Goal: Task Accomplishment & Management: Manage account settings

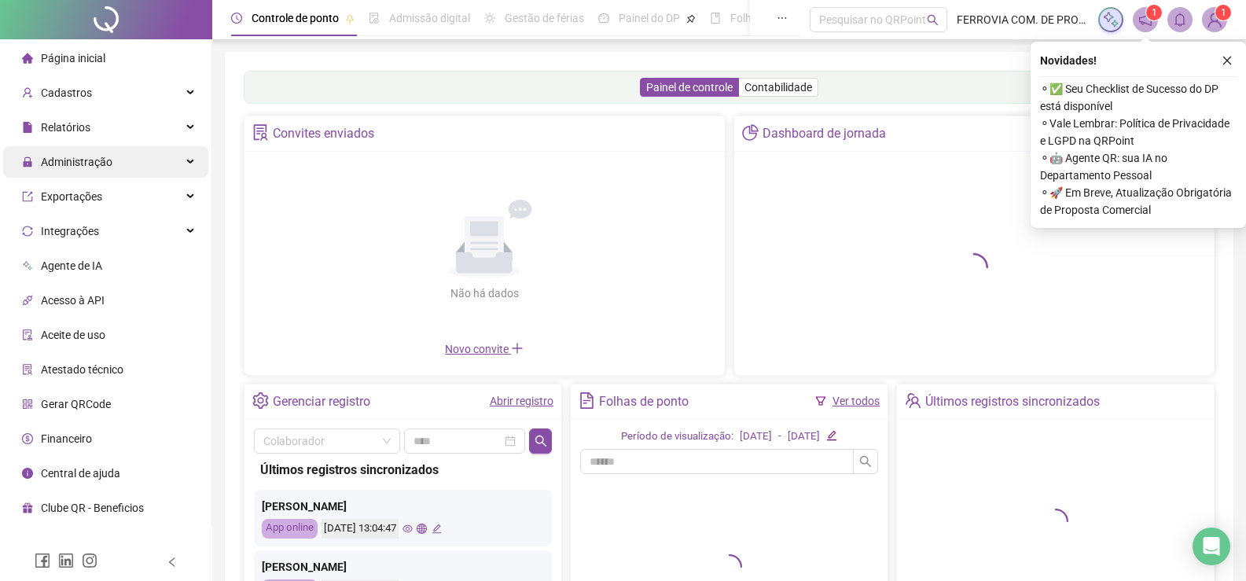
click at [97, 170] on span "Administração" at bounding box center [67, 161] width 90 height 31
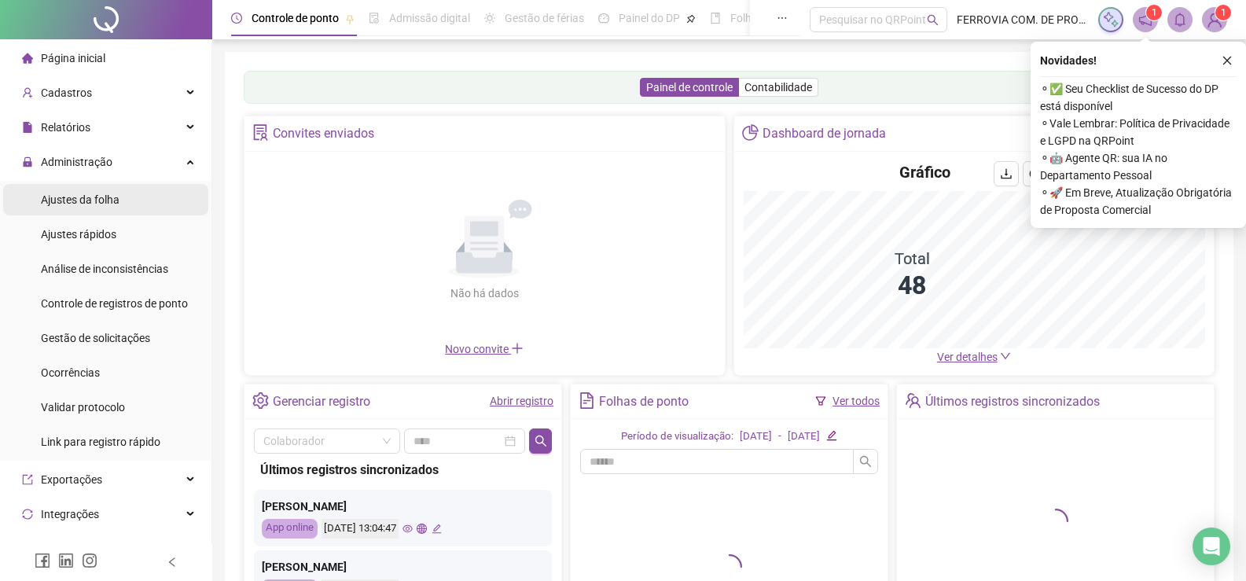
click at [107, 193] on span "Ajustes da folha" at bounding box center [80, 199] width 79 height 13
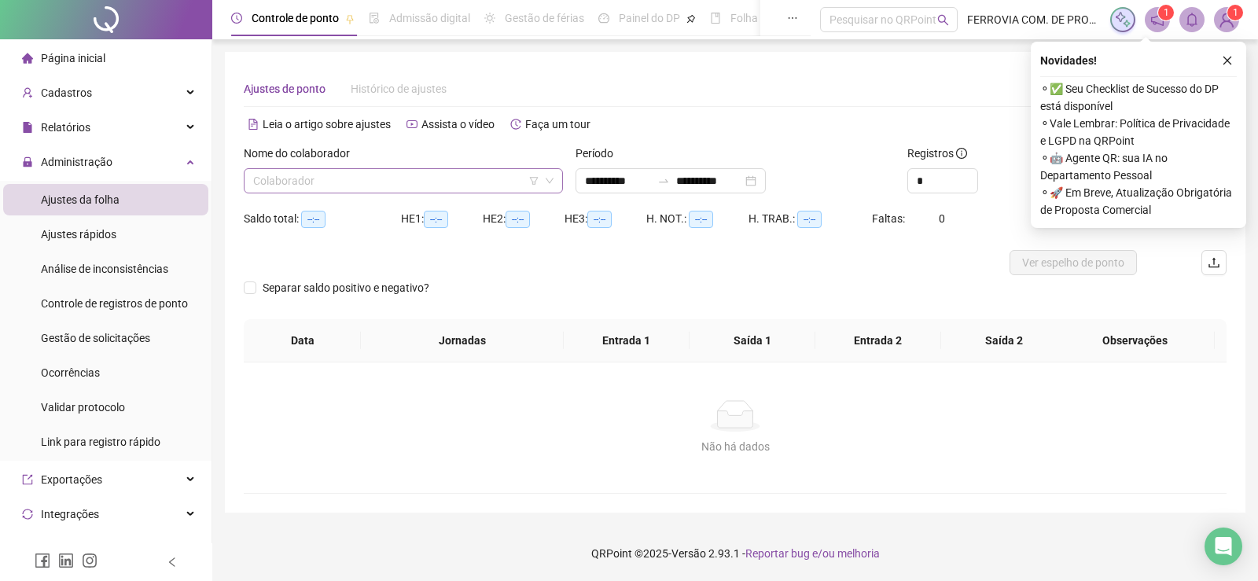
type input "**********"
click at [368, 189] on input "search" at bounding box center [396, 181] width 286 height 24
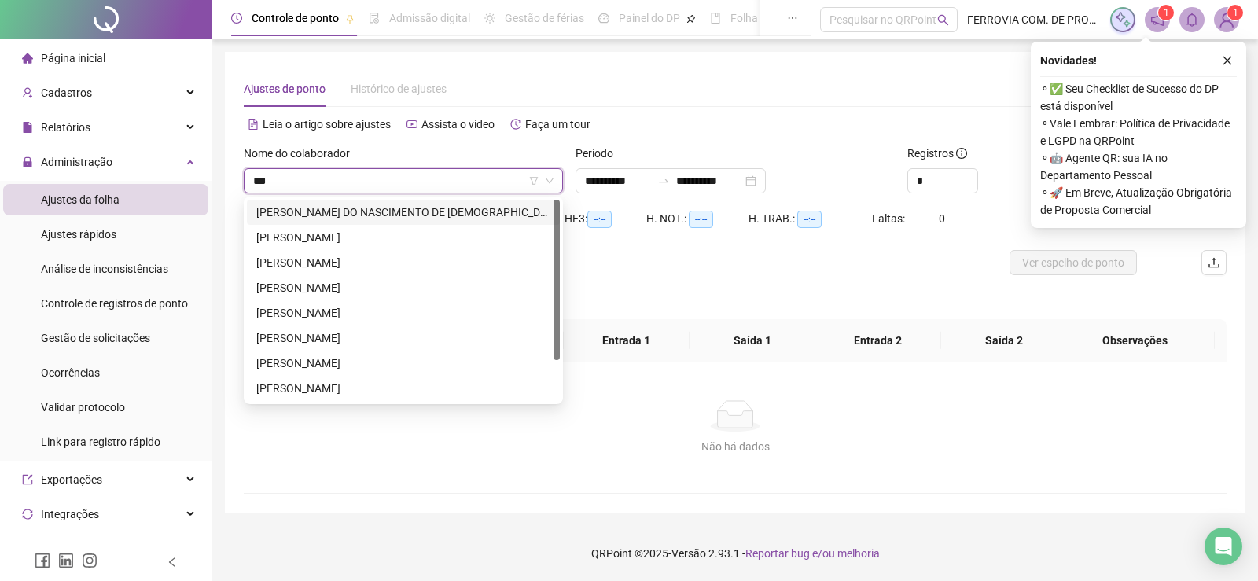
type input "****"
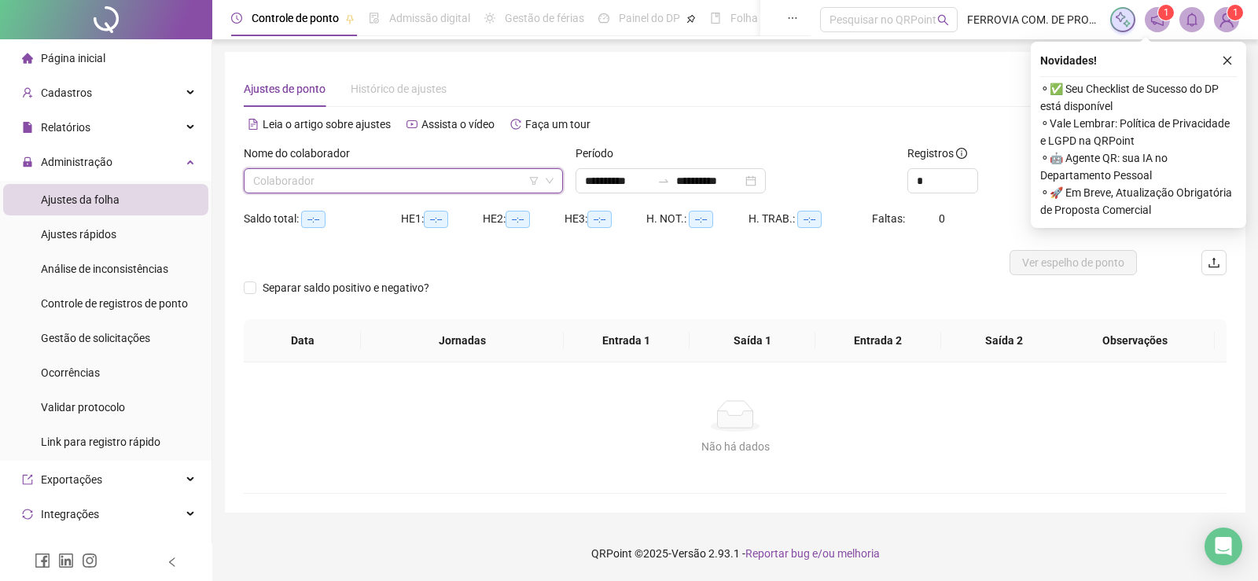
click at [502, 183] on input "search" at bounding box center [396, 181] width 286 height 24
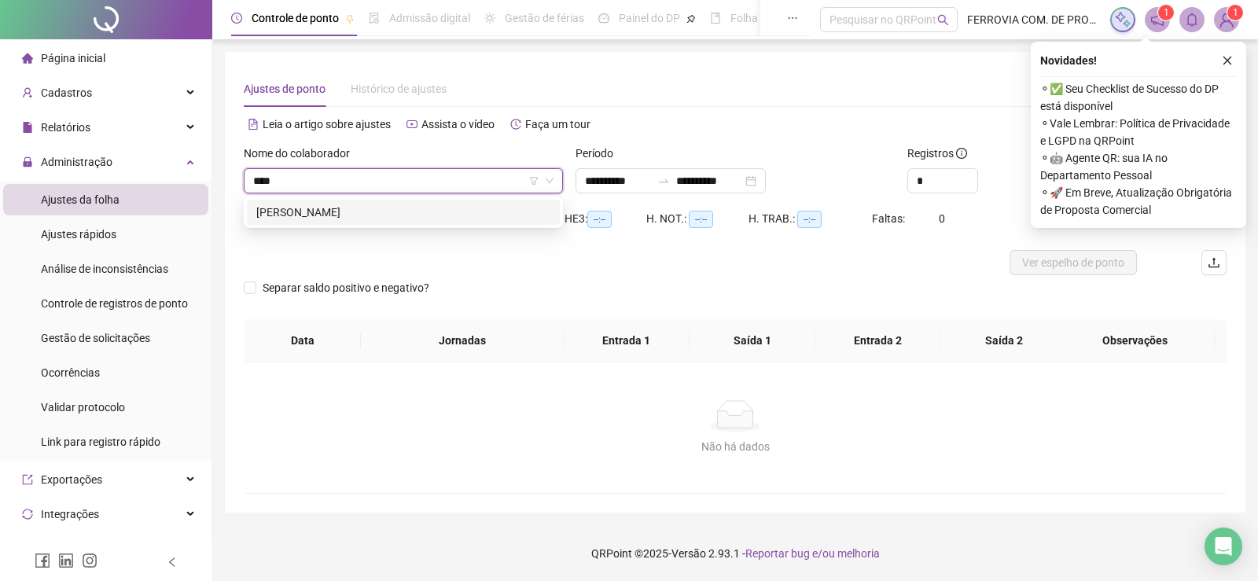
type input "*****"
click at [497, 215] on div "[PERSON_NAME]" at bounding box center [403, 212] width 294 height 17
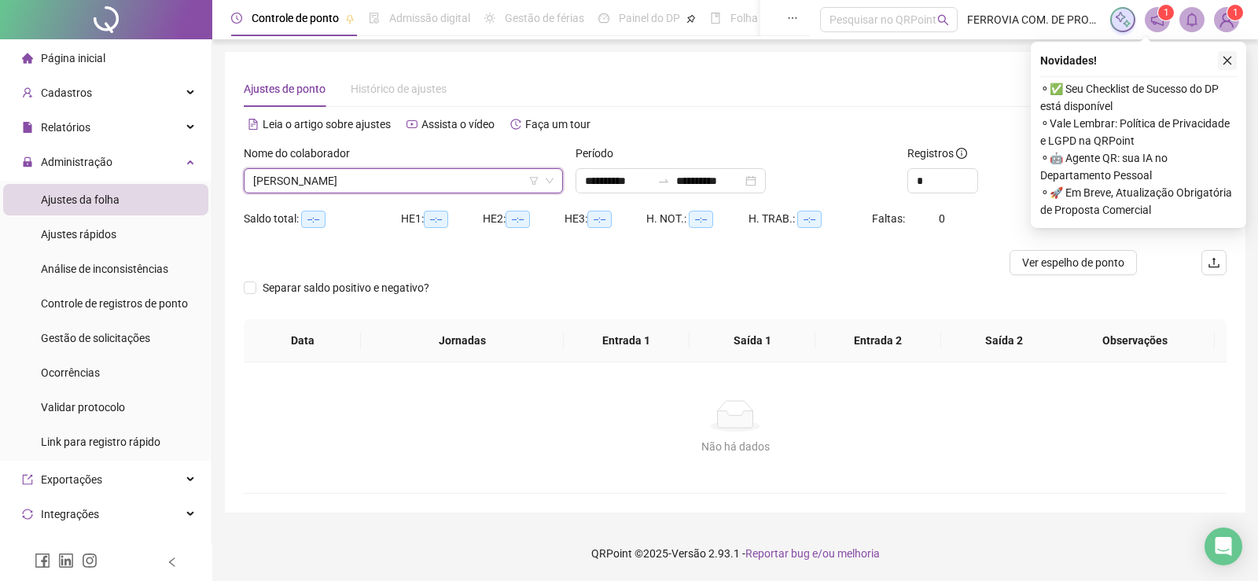
click at [1227, 58] on icon "close" at bounding box center [1226, 60] width 11 height 11
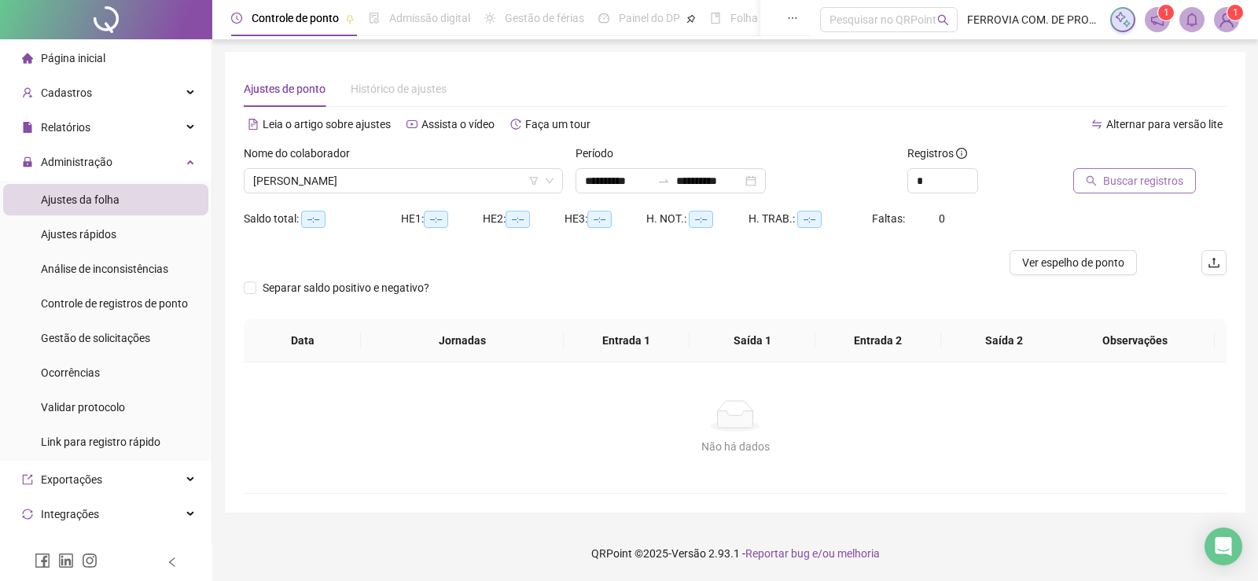
click at [1163, 182] on span "Buscar registros" at bounding box center [1143, 180] width 80 height 17
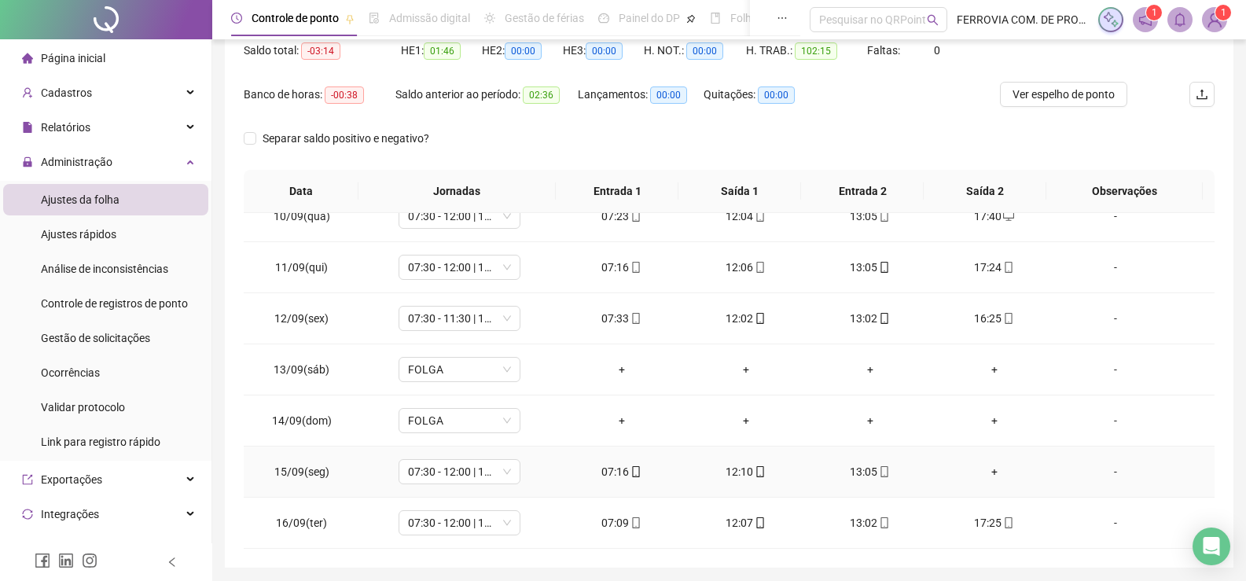
scroll to position [222, 0]
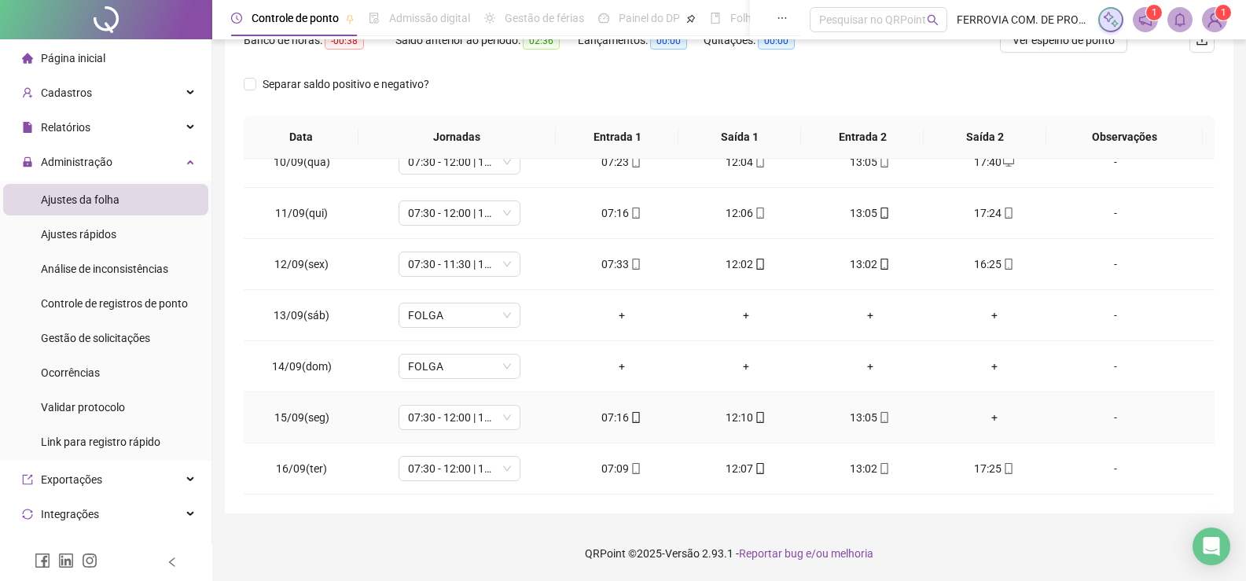
click at [985, 418] on div "+" at bounding box center [994, 417] width 99 height 17
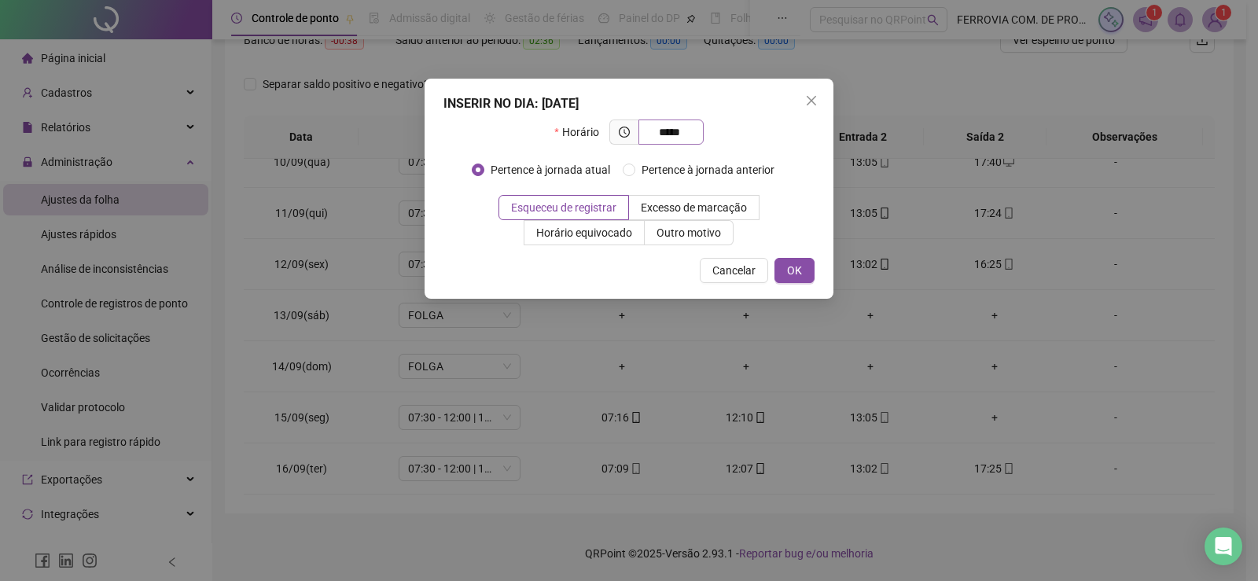
type input "*****"
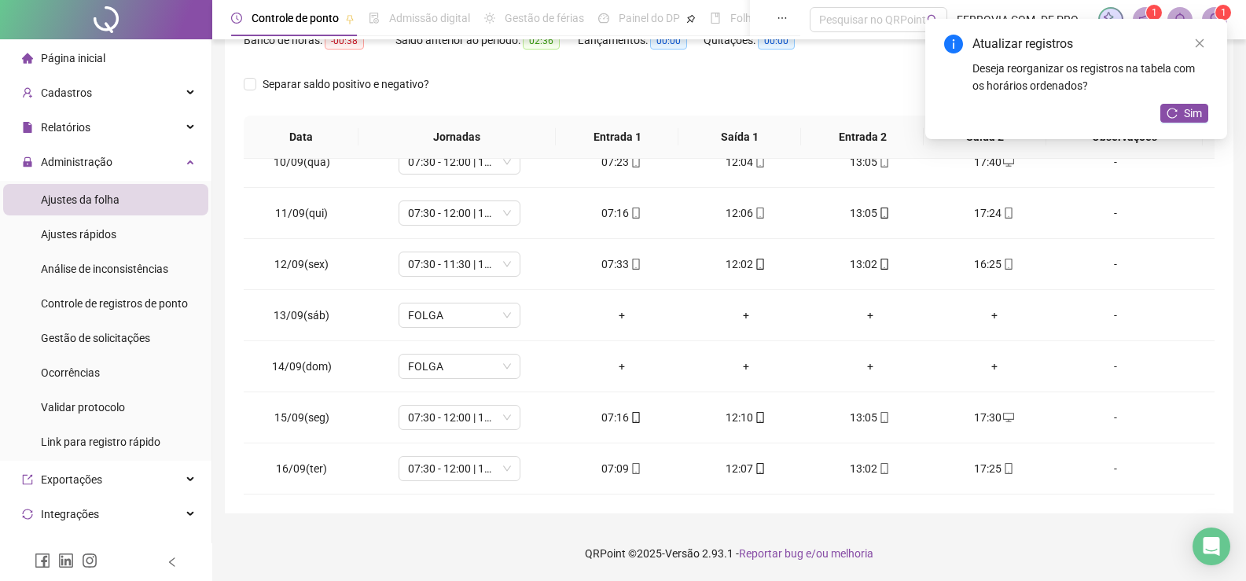
click at [1188, 123] on div "Atualizar registros Deseja reorganizar os registros na tabela com os horários o…" at bounding box center [1076, 79] width 302 height 120
click at [1159, 111] on div "Atualizar registros Deseja reorganizar os registros na tabela com os horários o…" at bounding box center [1076, 79] width 302 height 120
click at [1173, 119] on button "Sim" at bounding box center [1184, 113] width 48 height 19
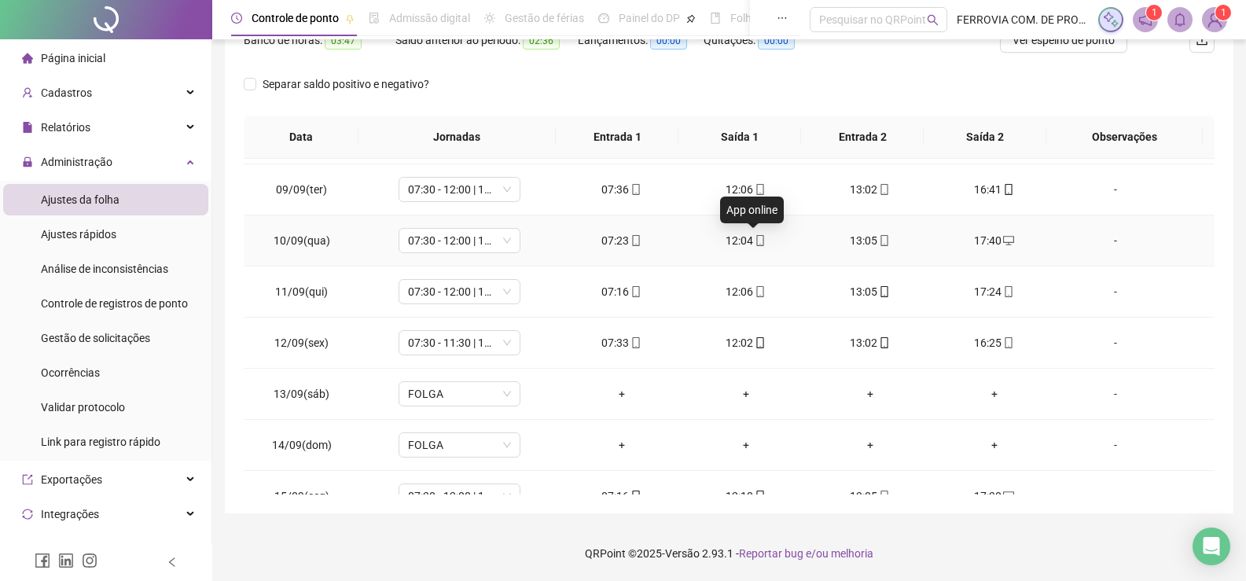
scroll to position [325, 0]
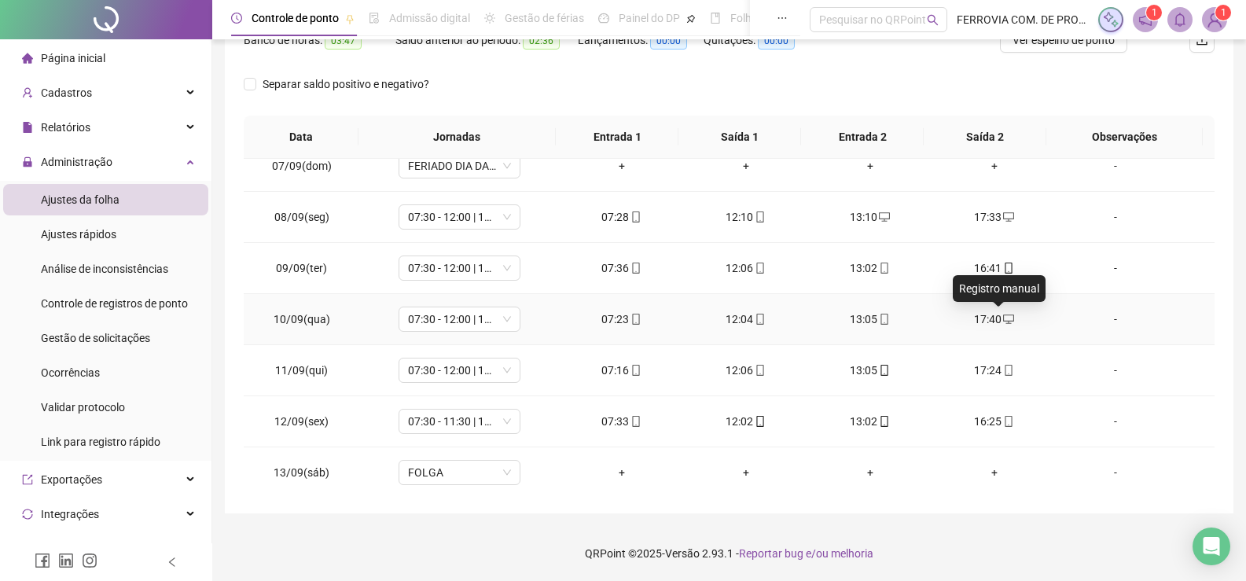
click at [1003, 316] on icon "desktop" at bounding box center [1008, 319] width 11 height 11
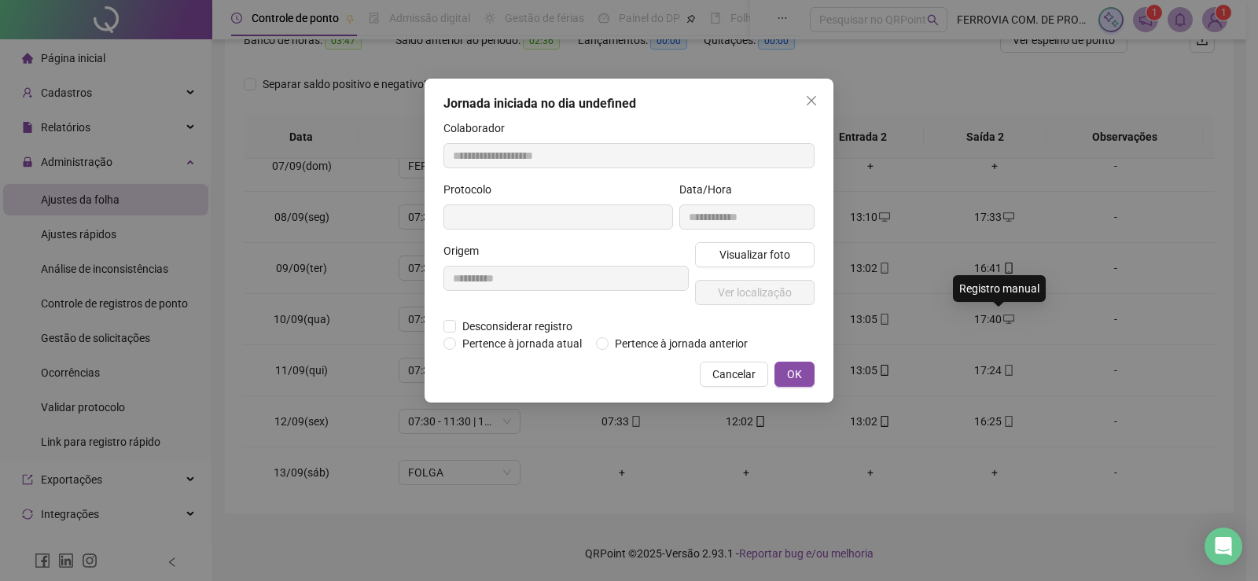
type input "**********"
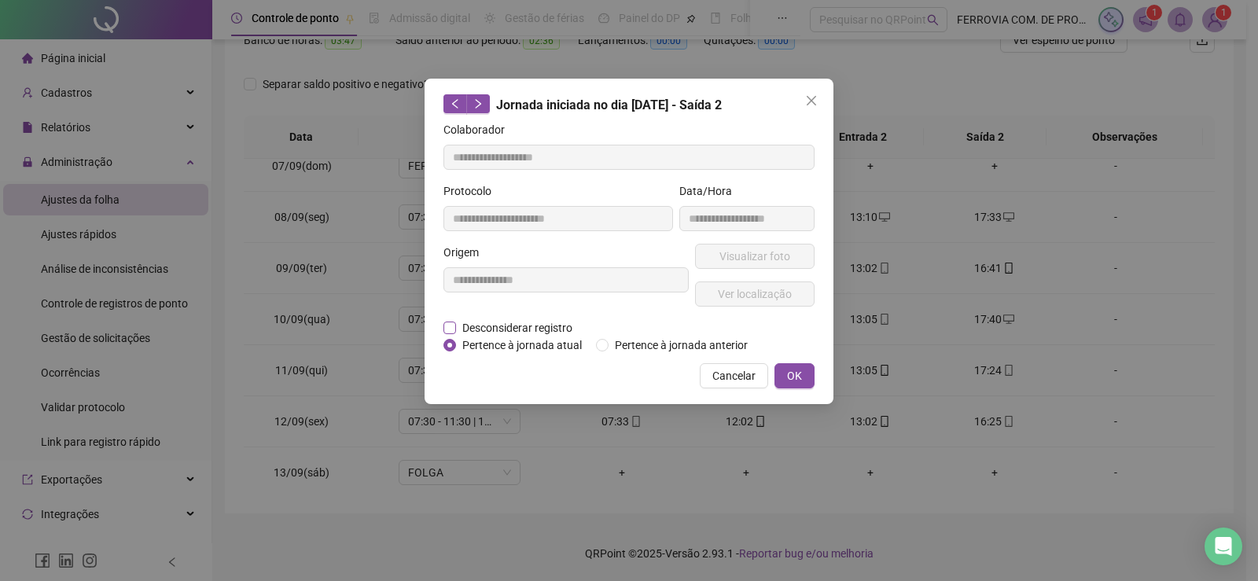
click at [531, 332] on span "Desconsiderar registro" at bounding box center [517, 327] width 123 height 17
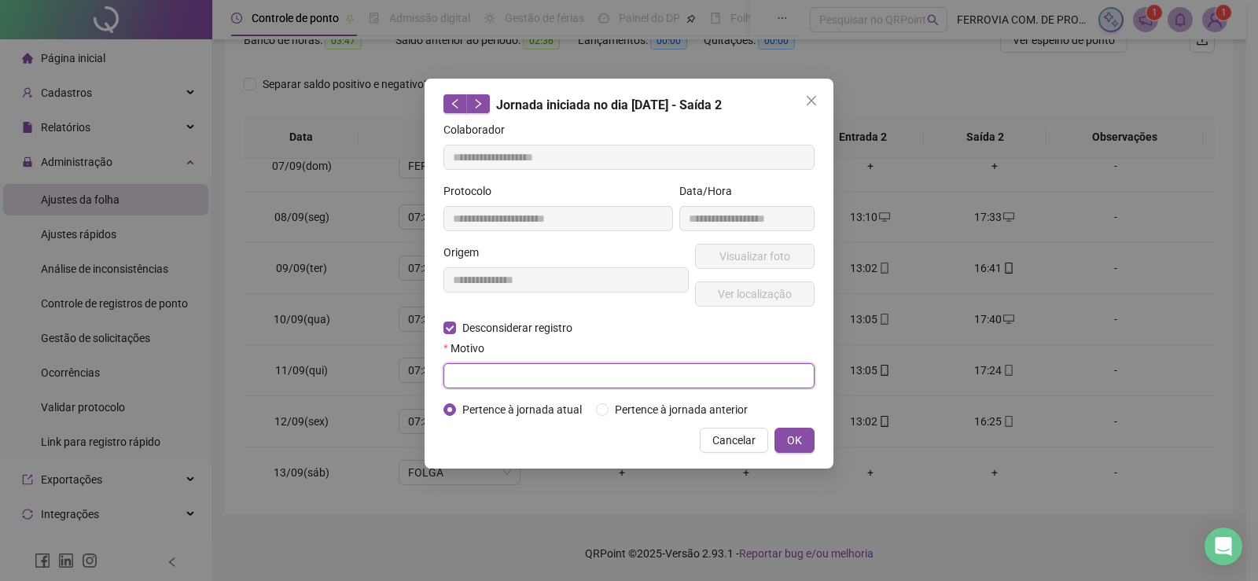
click at [571, 369] on input "text" at bounding box center [628, 375] width 371 height 25
type input "*"
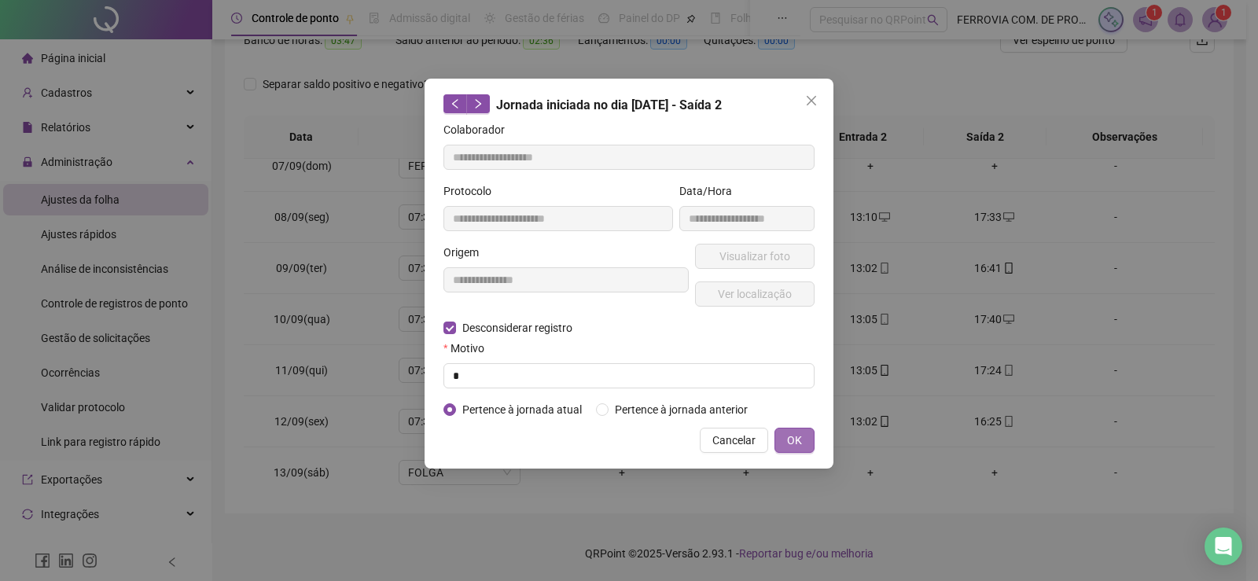
click at [799, 434] on span "OK" at bounding box center [794, 440] width 15 height 17
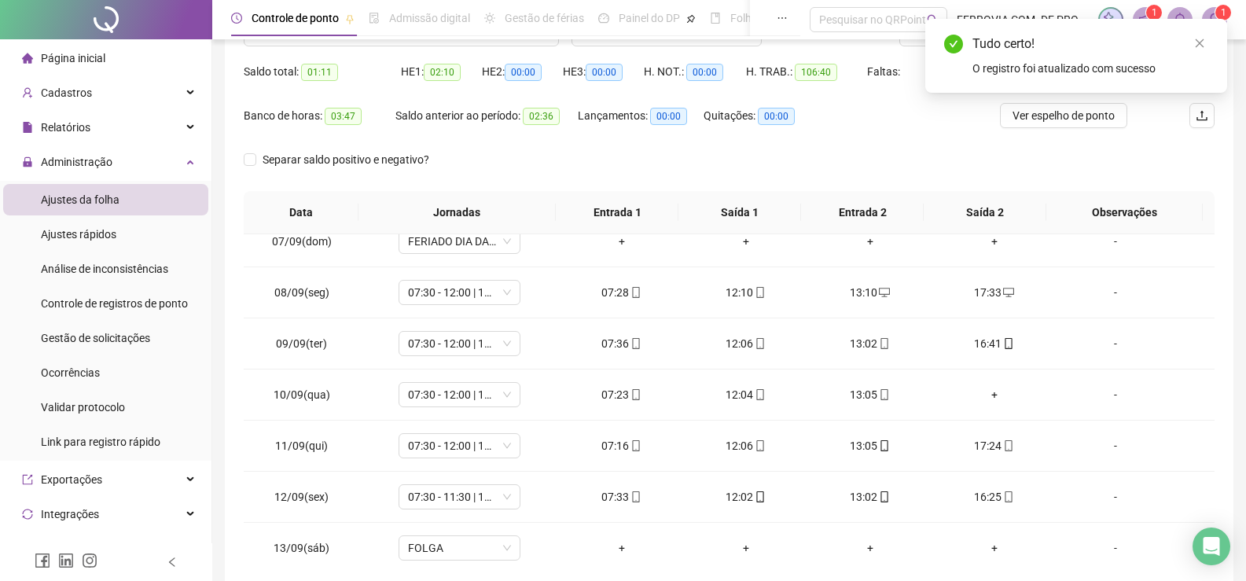
scroll to position [65, 0]
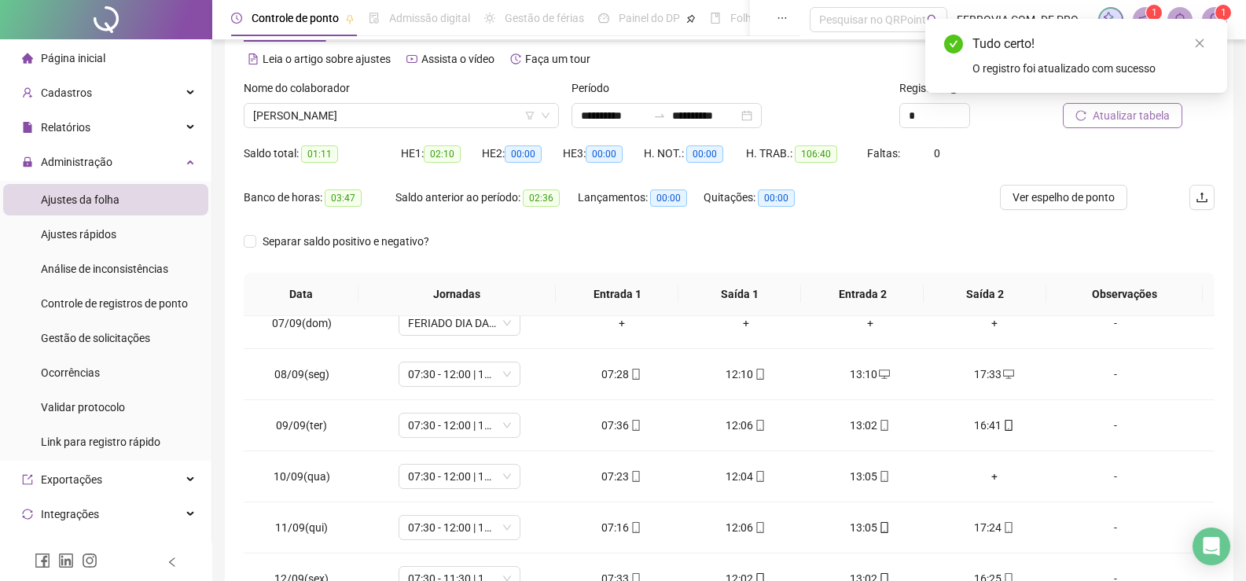
click at [1110, 122] on span "Atualizar tabela" at bounding box center [1131, 115] width 77 height 17
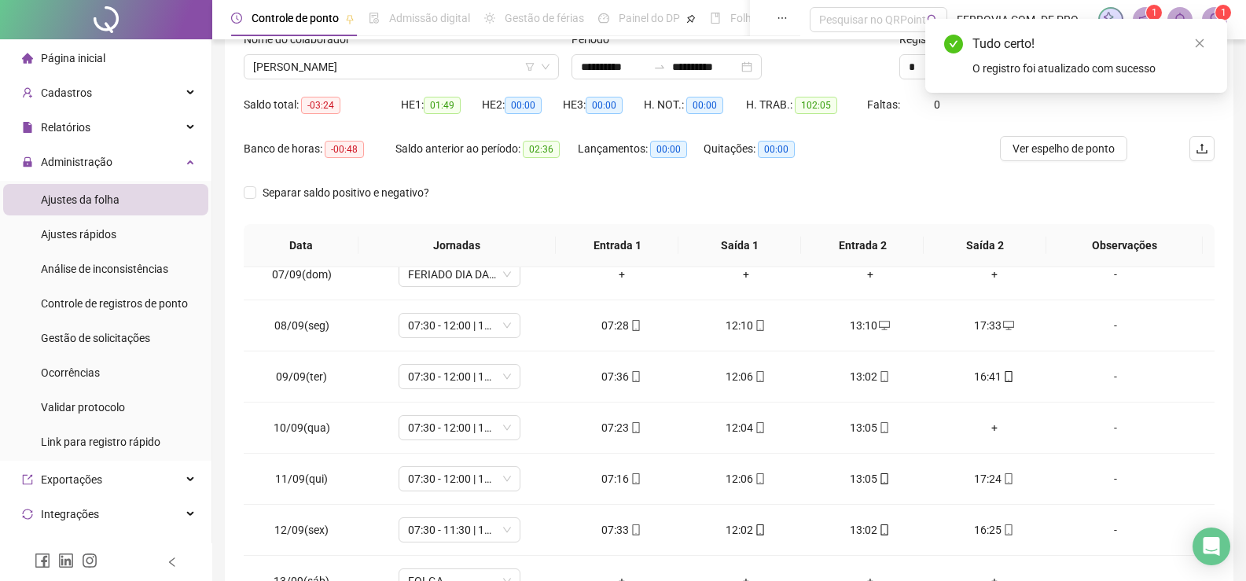
scroll to position [222, 0]
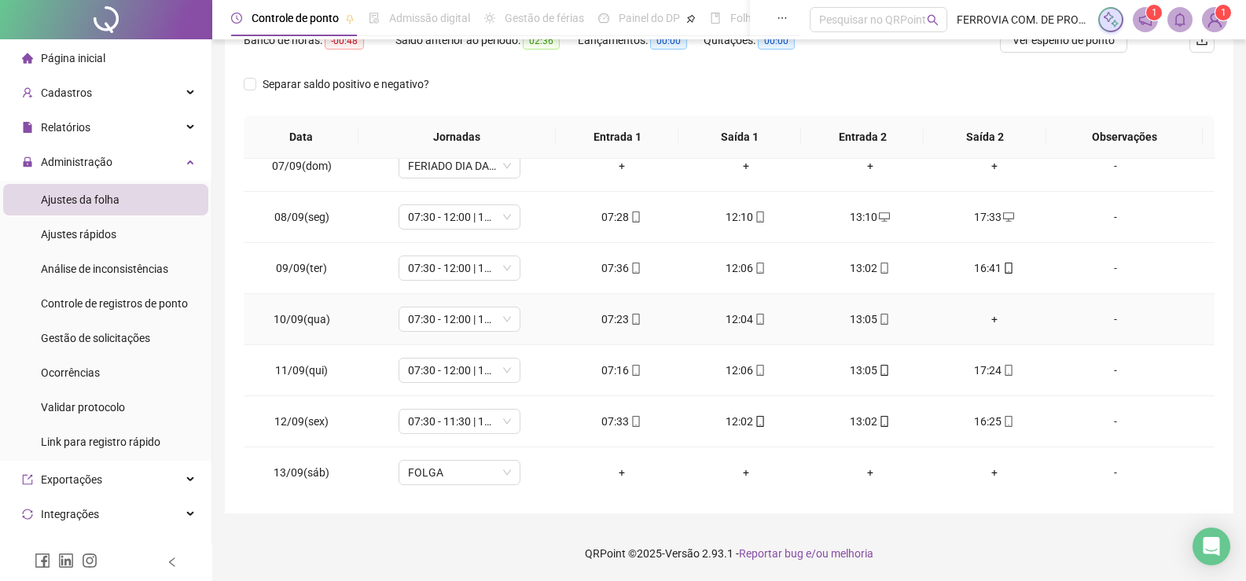
click at [989, 314] on div "+" at bounding box center [994, 318] width 99 height 17
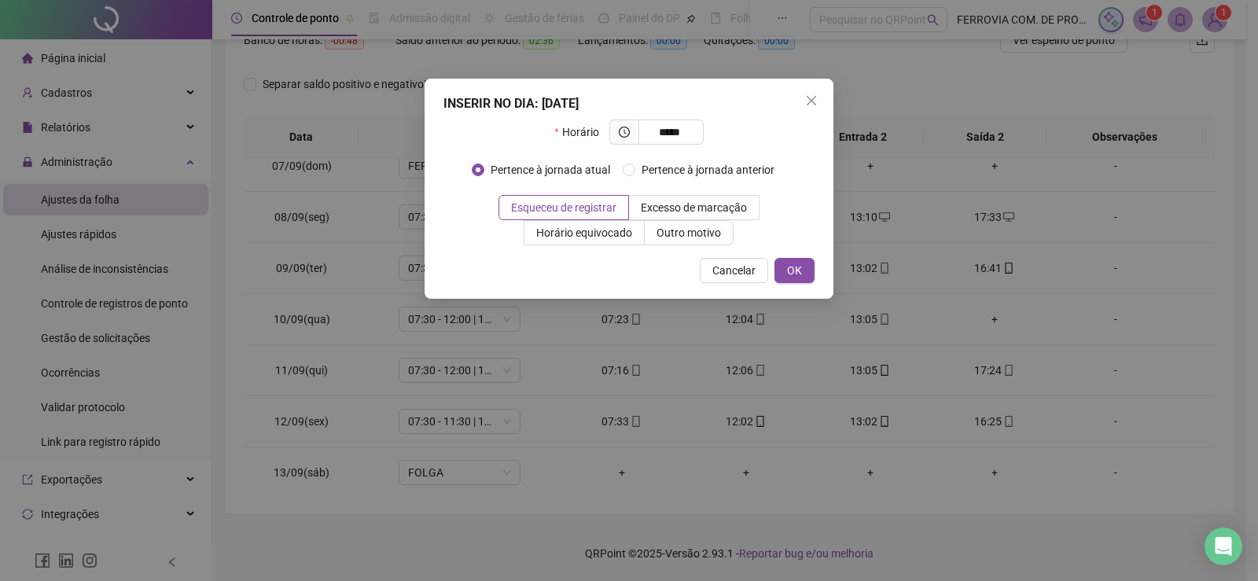
type input "*****"
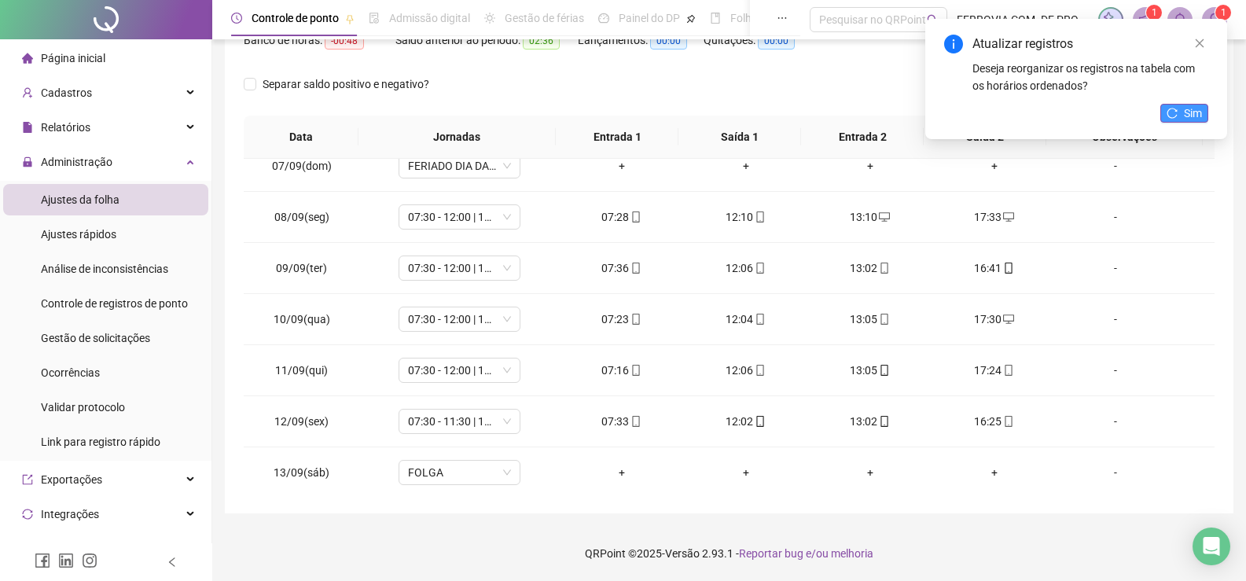
click at [1178, 113] on button "Sim" at bounding box center [1184, 113] width 48 height 19
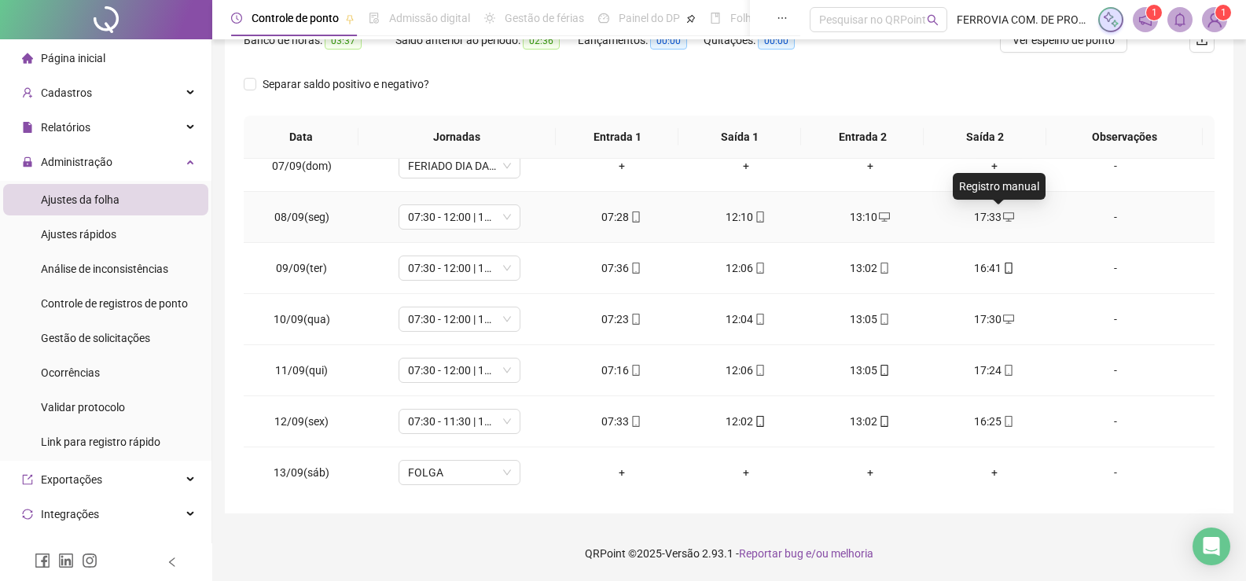
click at [1003, 218] on icon "desktop" at bounding box center [1008, 216] width 11 height 11
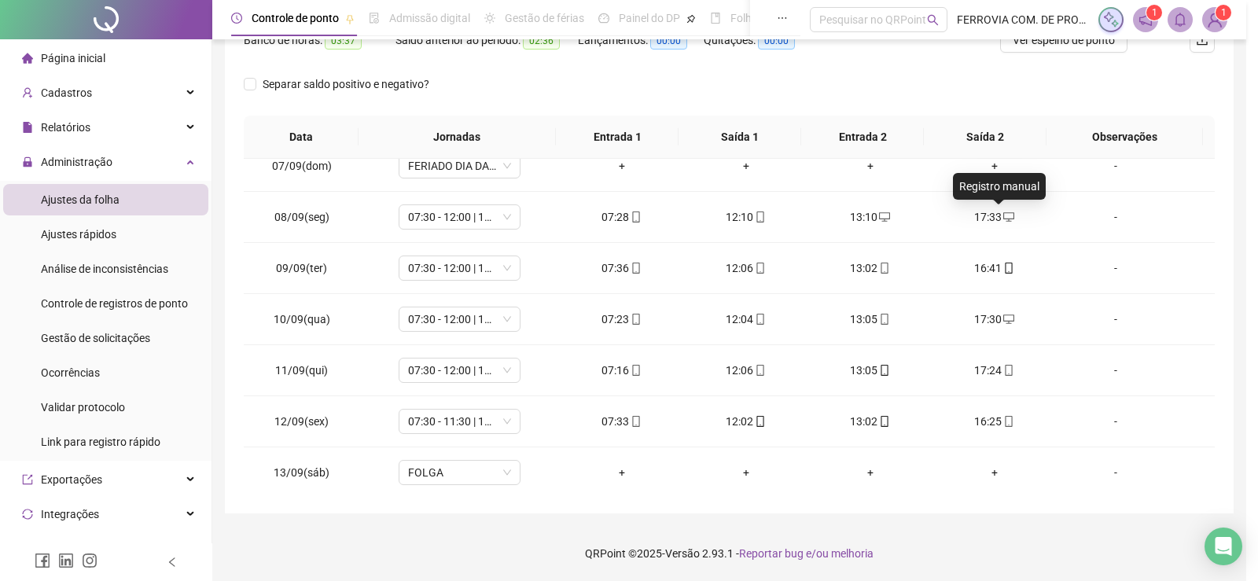
type input "**********"
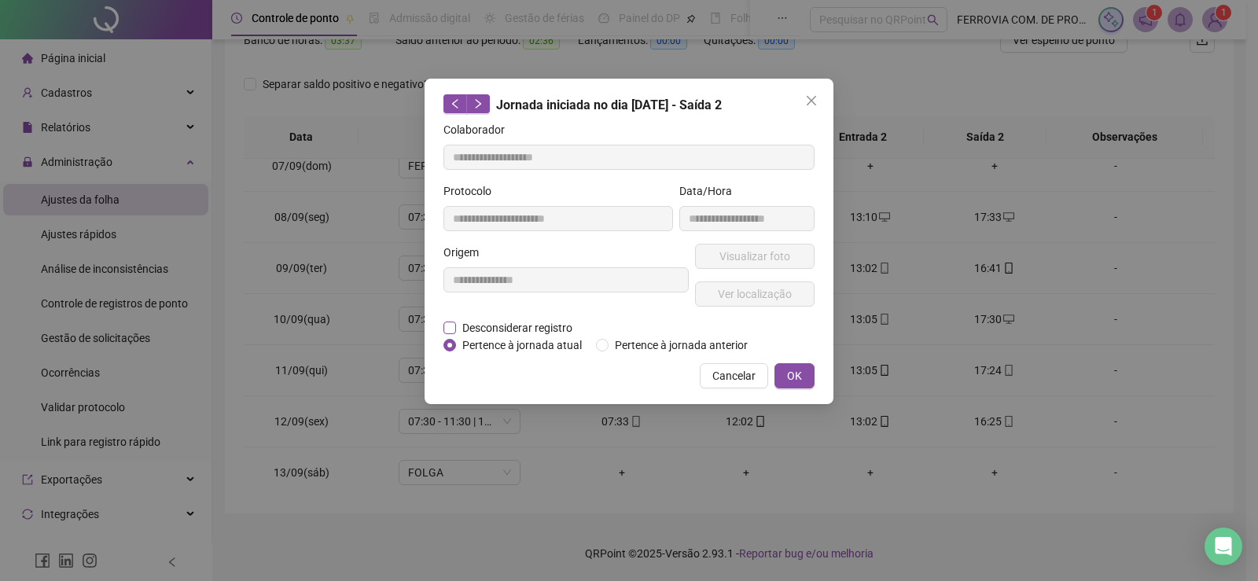
click at [549, 325] on span "Desconsiderar registro" at bounding box center [517, 327] width 123 height 17
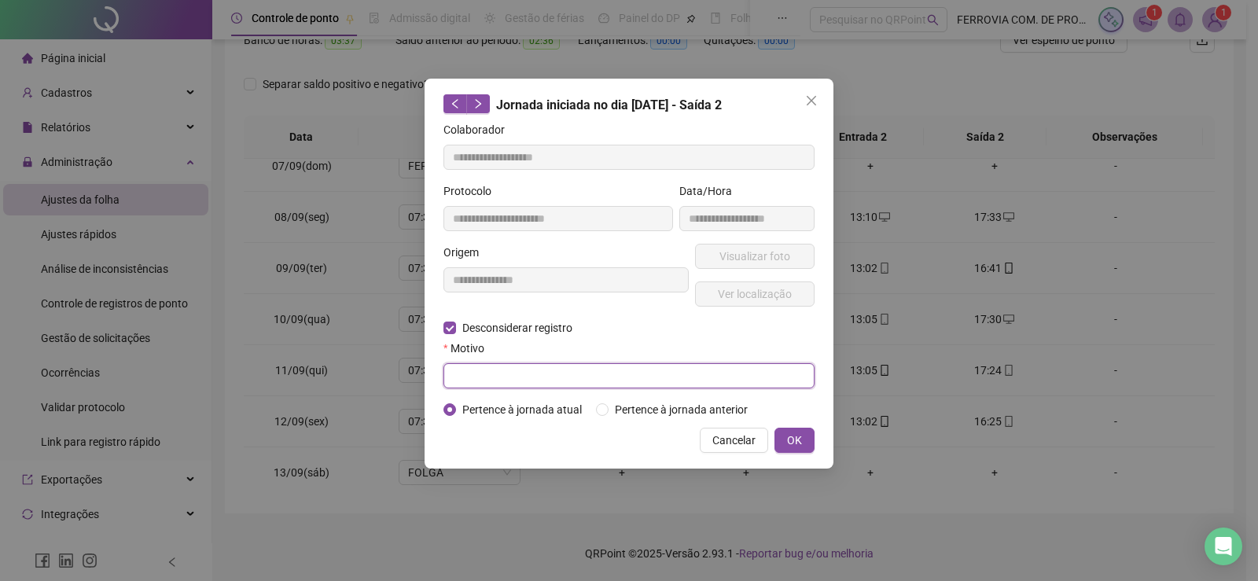
click at [549, 373] on input "text" at bounding box center [628, 375] width 371 height 25
type input "*"
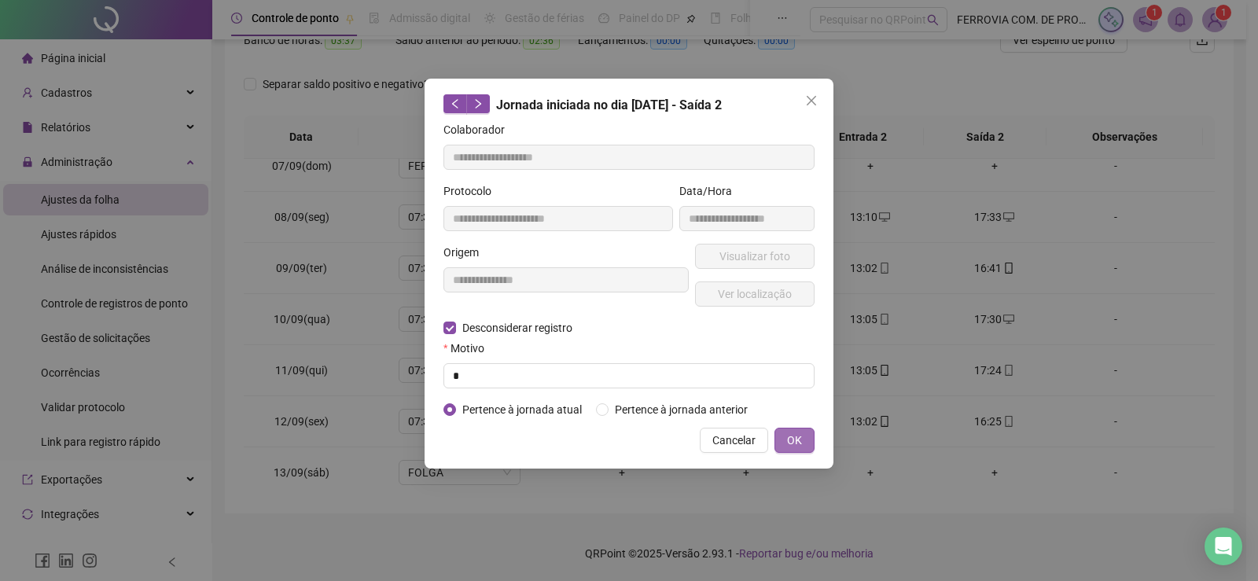
click at [789, 439] on span "OK" at bounding box center [794, 440] width 15 height 17
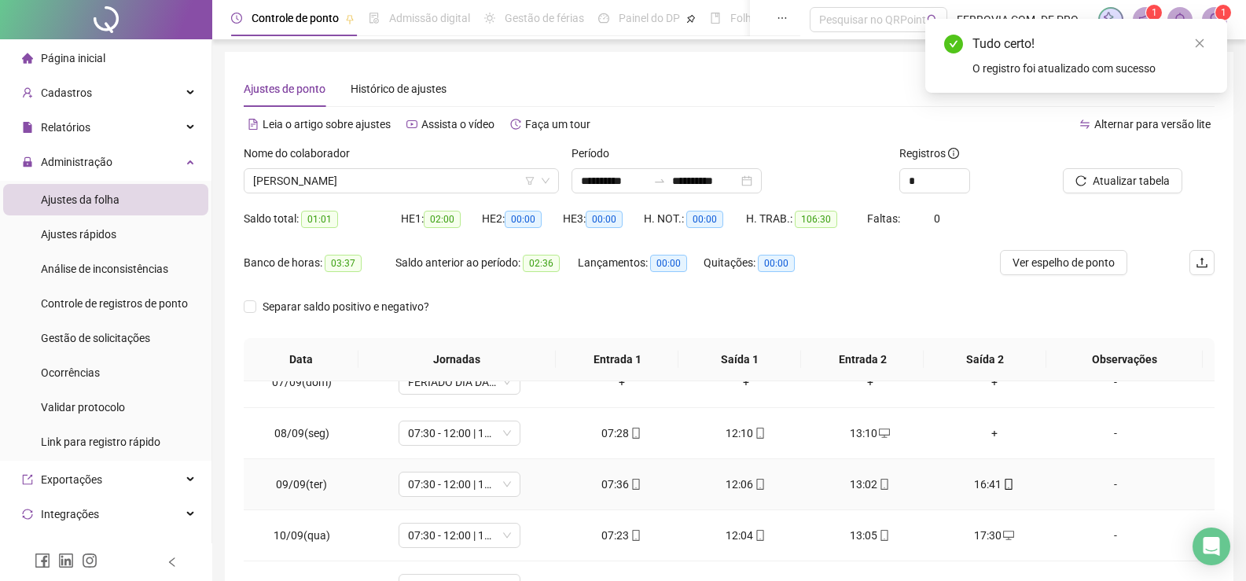
scroll to position [325, 0]
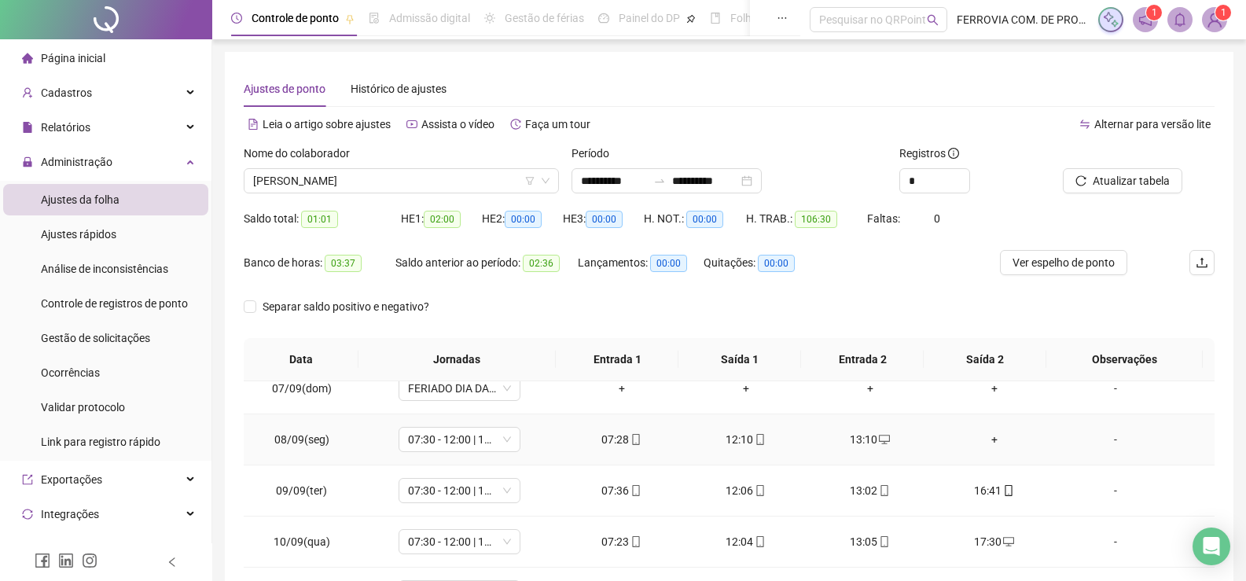
click at [987, 436] on div "+" at bounding box center [994, 439] width 99 height 17
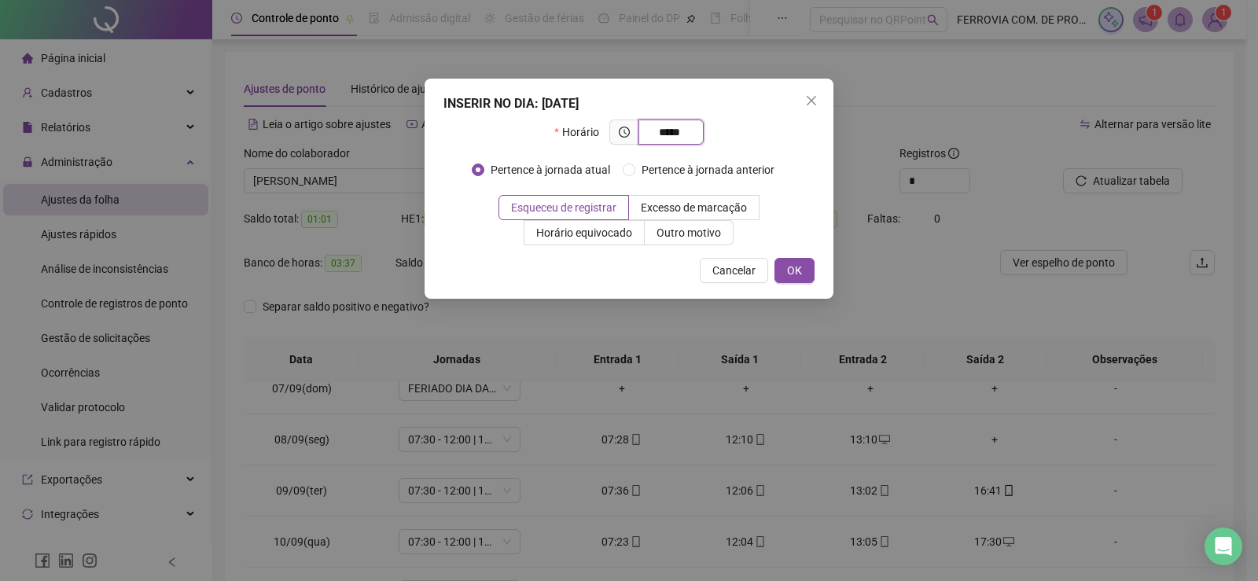
type input "*****"
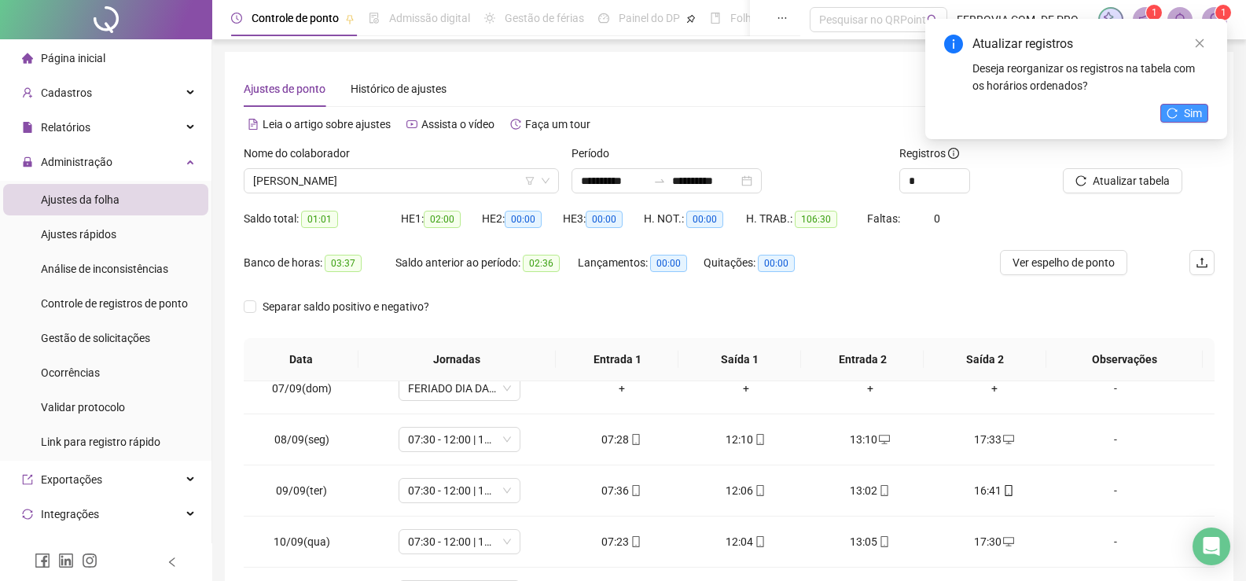
click at [1203, 111] on button "Sim" at bounding box center [1184, 113] width 48 height 19
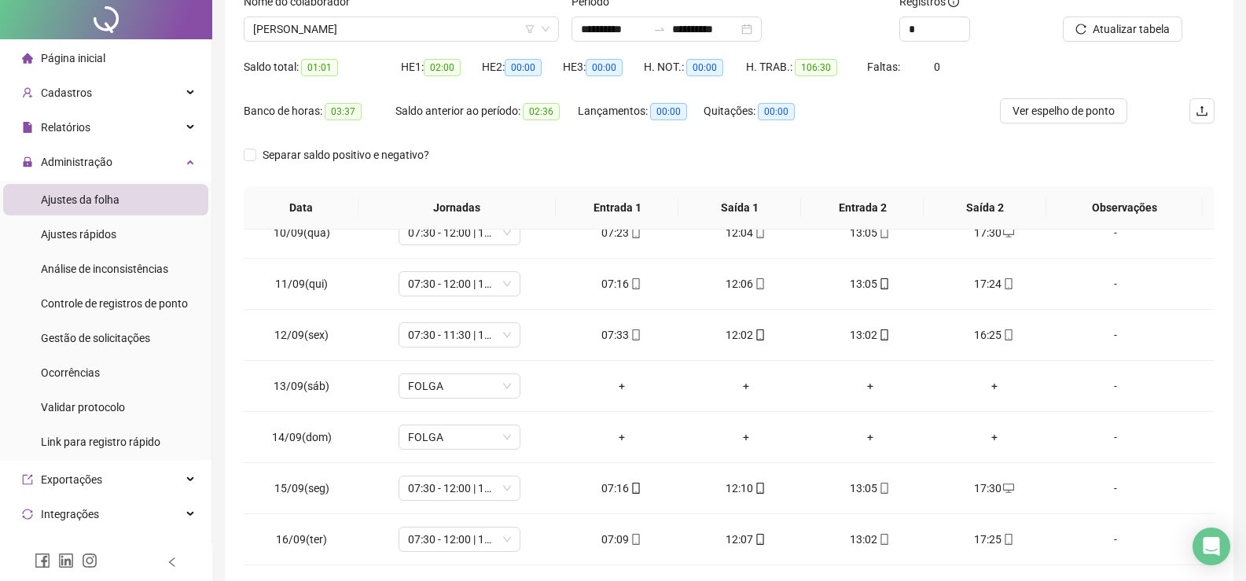
scroll to position [0, 0]
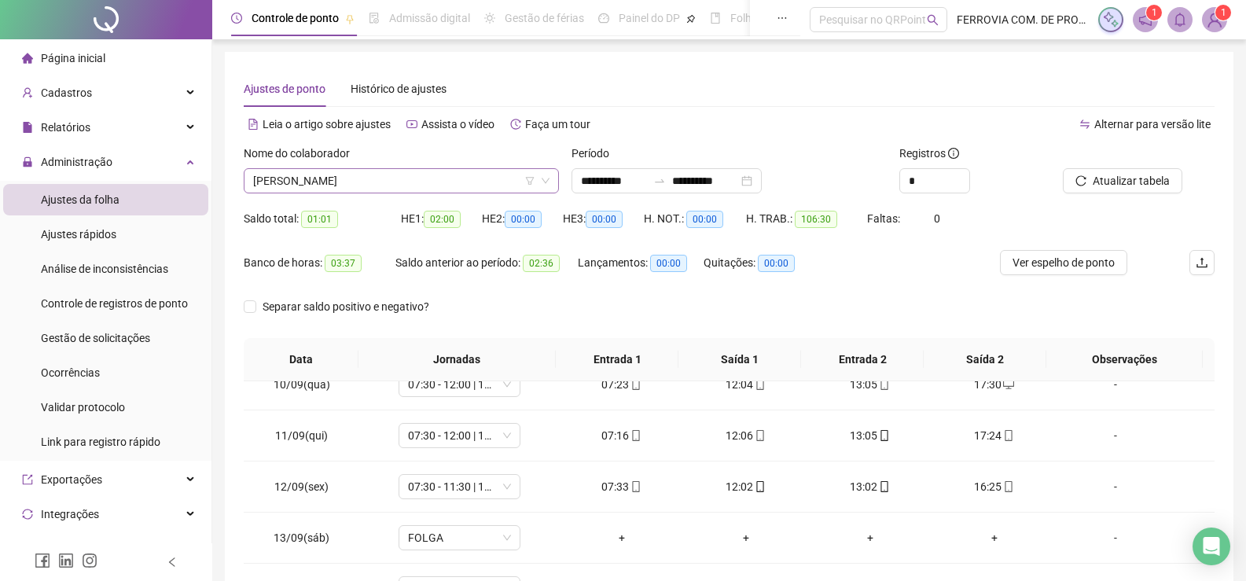
click at [413, 185] on span "[PERSON_NAME]" at bounding box center [401, 181] width 296 height 24
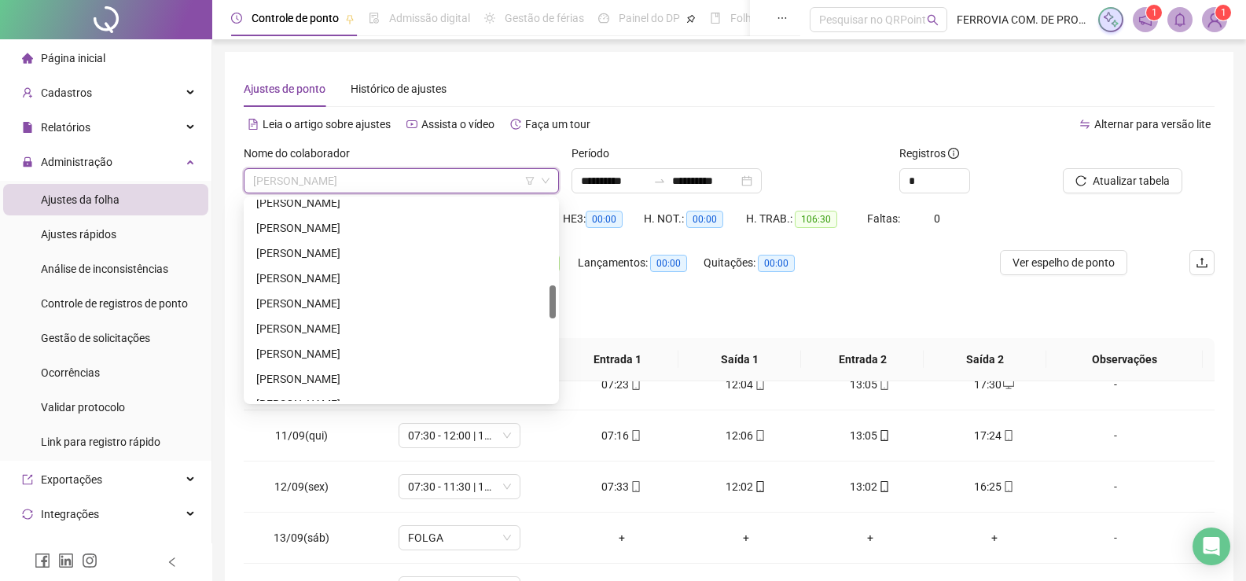
scroll to position [434, 0]
click at [362, 281] on div "[PERSON_NAME]" at bounding box center [401, 281] width 290 height 17
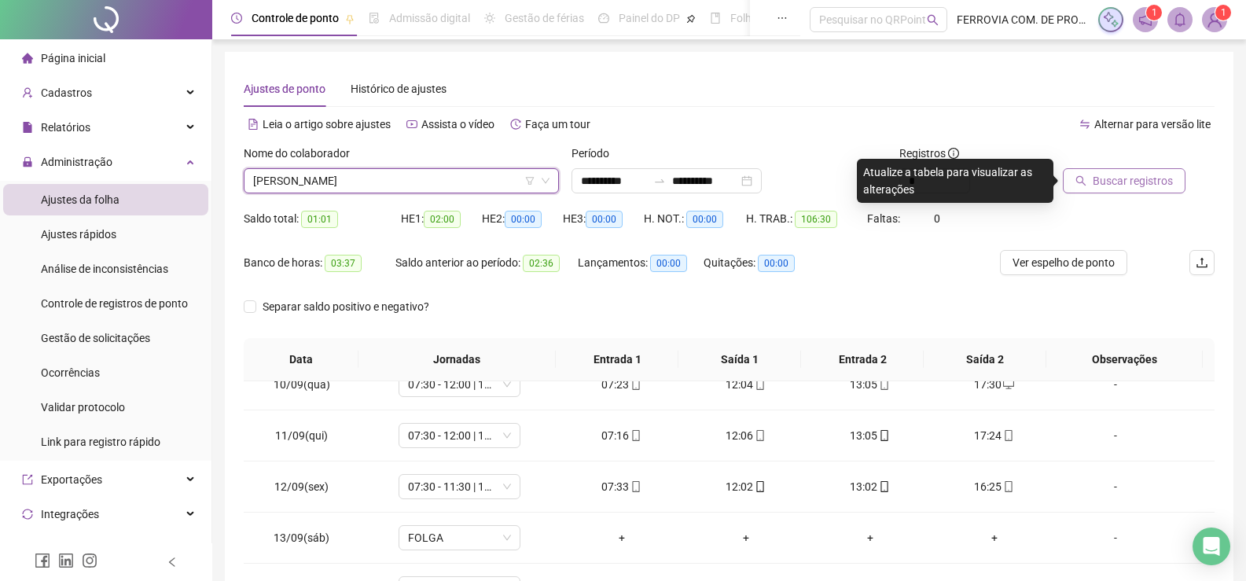
click at [1132, 179] on span "Buscar registros" at bounding box center [1133, 180] width 80 height 17
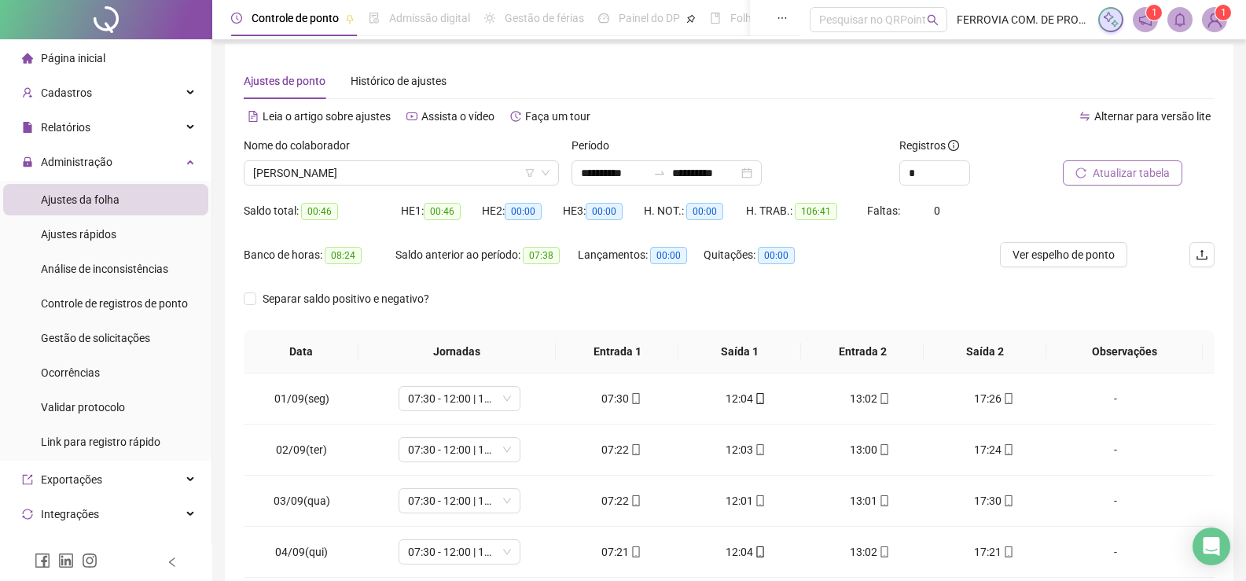
scroll to position [0, 0]
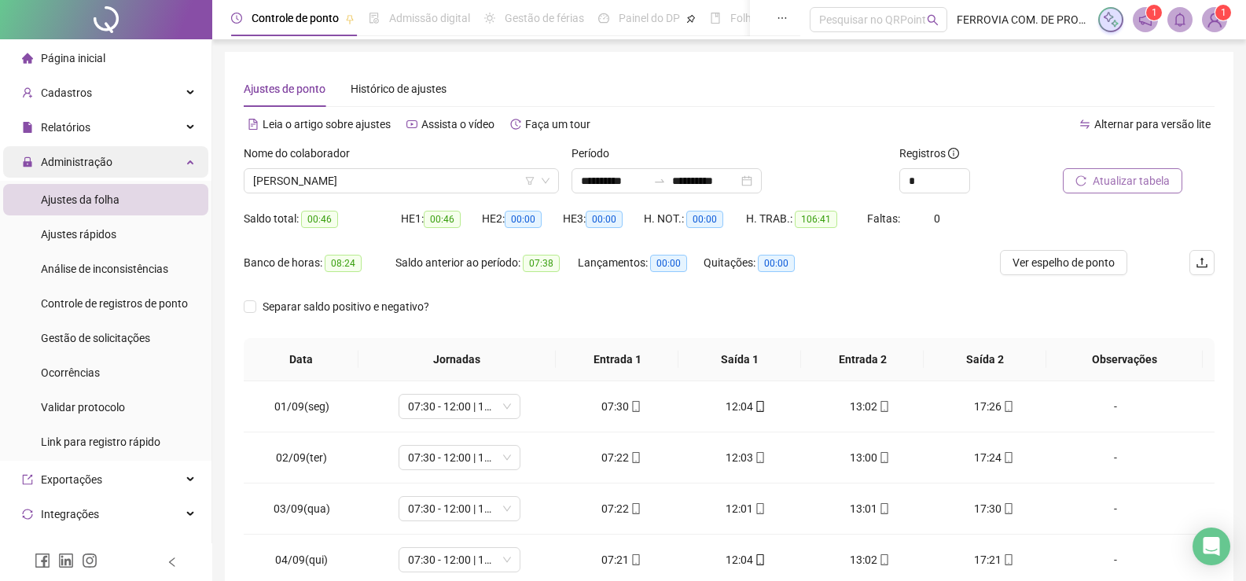
click at [119, 154] on div "Administração" at bounding box center [105, 161] width 205 height 31
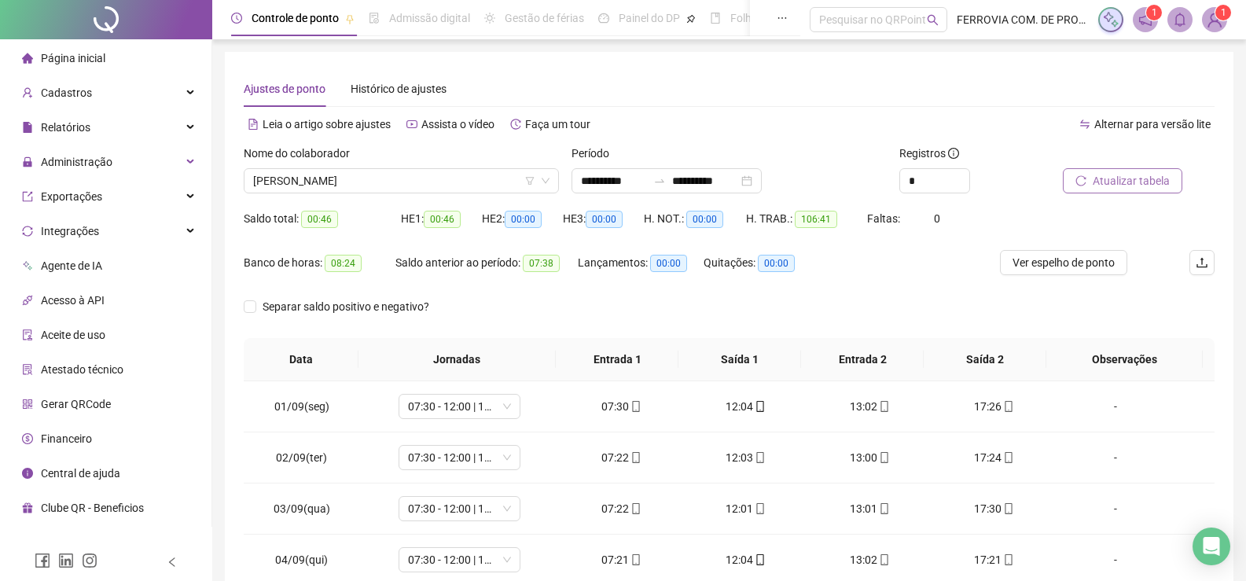
click at [113, 70] on li "Página inicial" at bounding box center [105, 57] width 205 height 31
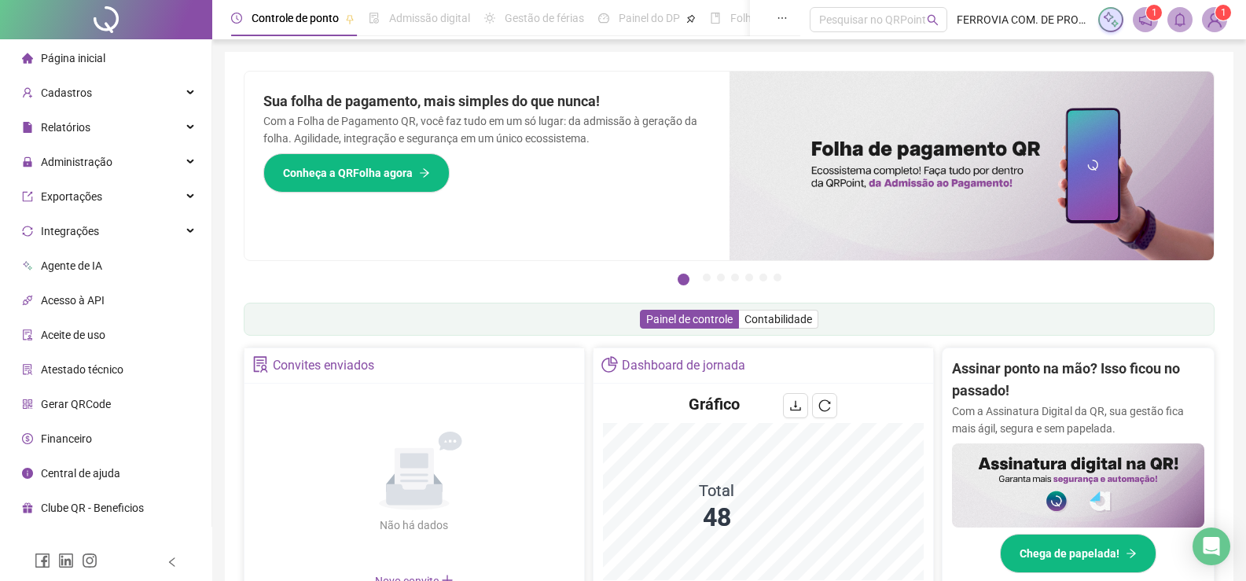
drag, startPoint x: 794, startPoint y: 149, endPoint x: 1045, endPoint y: 154, distance: 250.8
click at [1045, 154] on img at bounding box center [971, 166] width 485 height 189
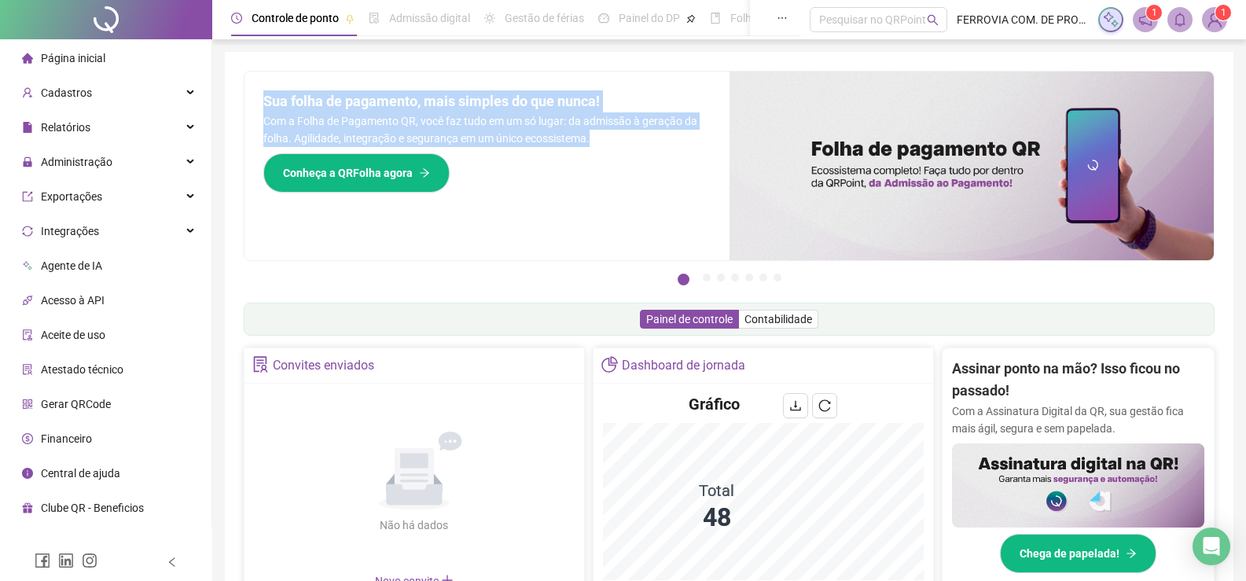
drag, startPoint x: 264, startPoint y: 97, endPoint x: 597, endPoint y: 143, distance: 336.5
click at [597, 143] on div "Sua folha de pagamento, mais simples do que nunca! Com a Folha de Pagamento QR,…" at bounding box center [486, 166] width 485 height 189
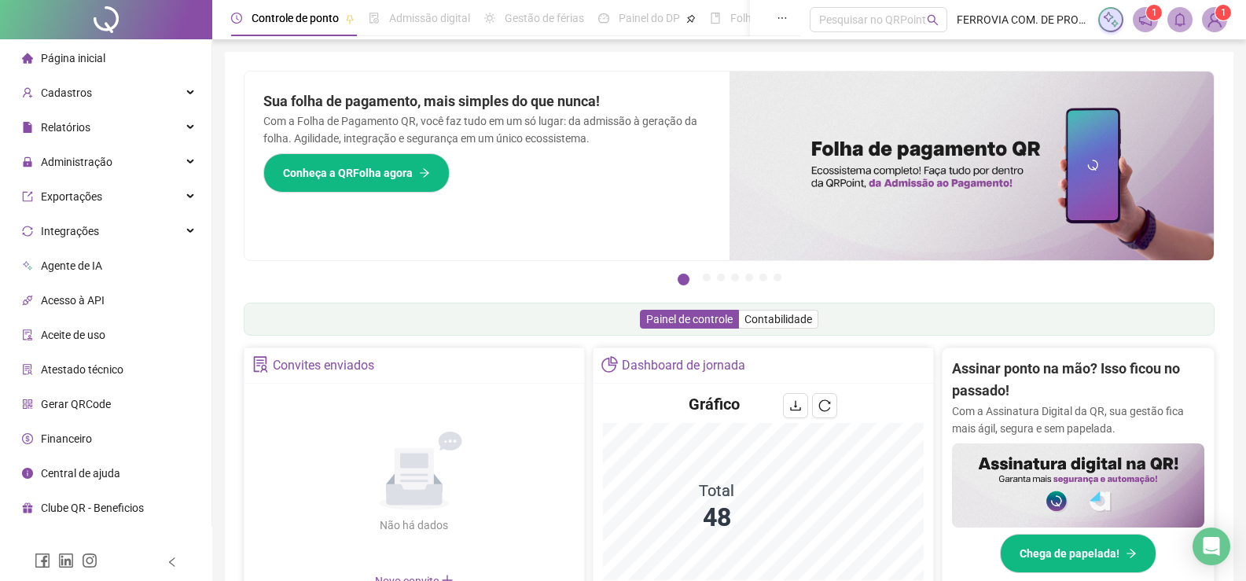
click at [640, 155] on div "Sua folha de pagamento, mais simples do que nunca! Com a Folha de Pagamento QR,…" at bounding box center [486, 166] width 485 height 189
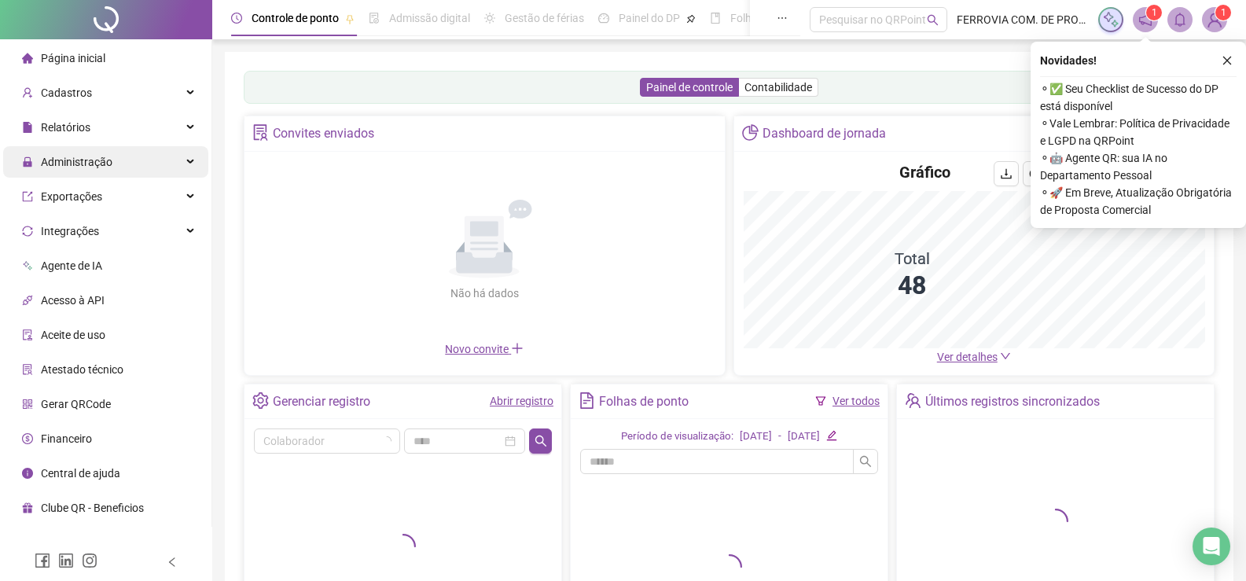
click at [149, 158] on div "Administração" at bounding box center [105, 161] width 205 height 31
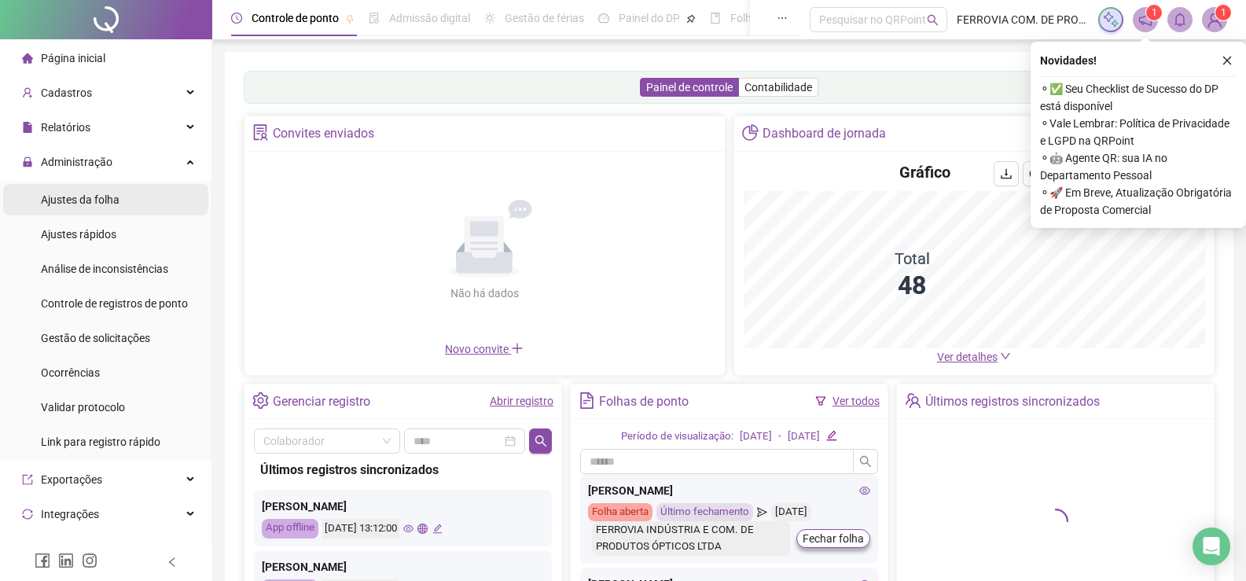
click at [144, 204] on li "Ajustes da folha" at bounding box center [105, 199] width 205 height 31
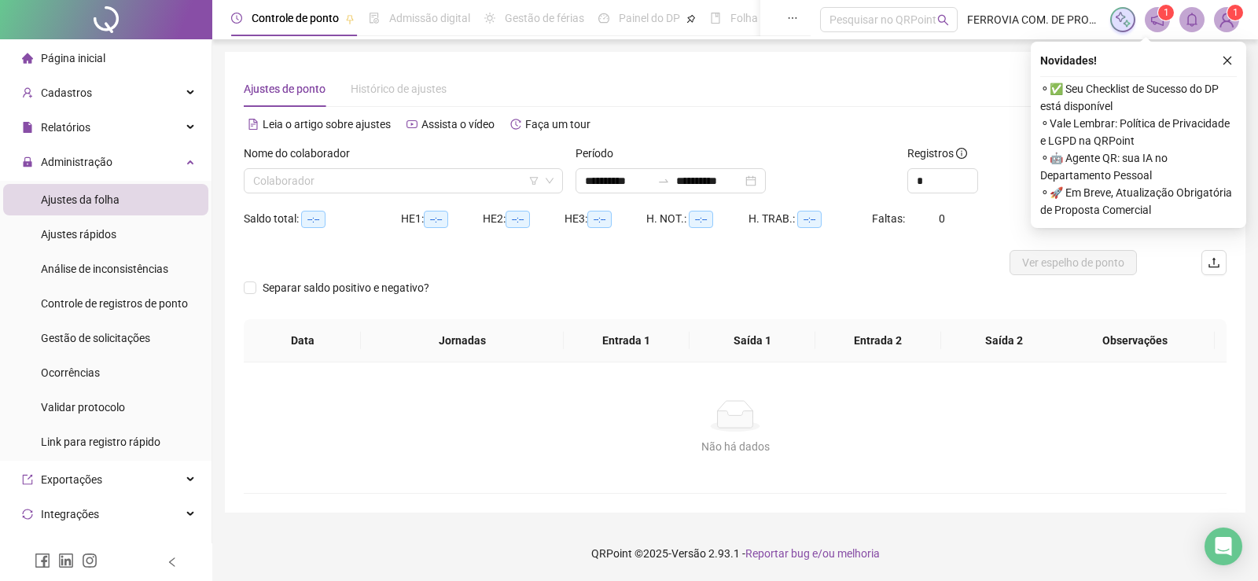
type input "**********"
click at [399, 188] on input "search" at bounding box center [396, 181] width 286 height 24
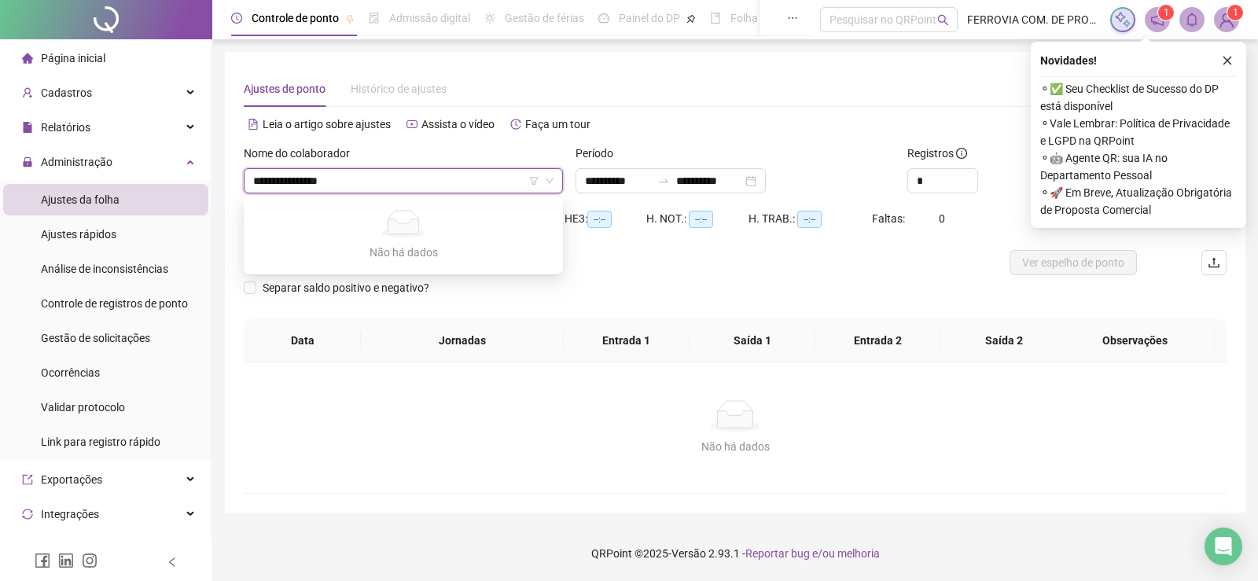
type input "**********"
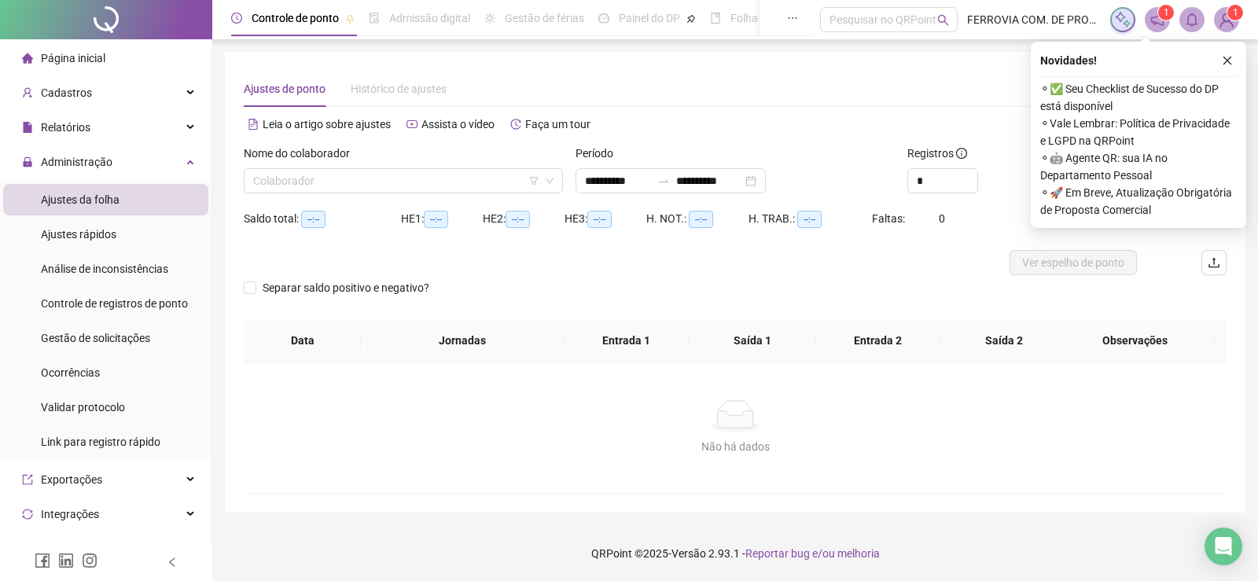
click at [438, 194] on div "Nome do colaborador Colaborador" at bounding box center [403, 175] width 332 height 61
click at [430, 190] on input "search" at bounding box center [396, 181] width 286 height 24
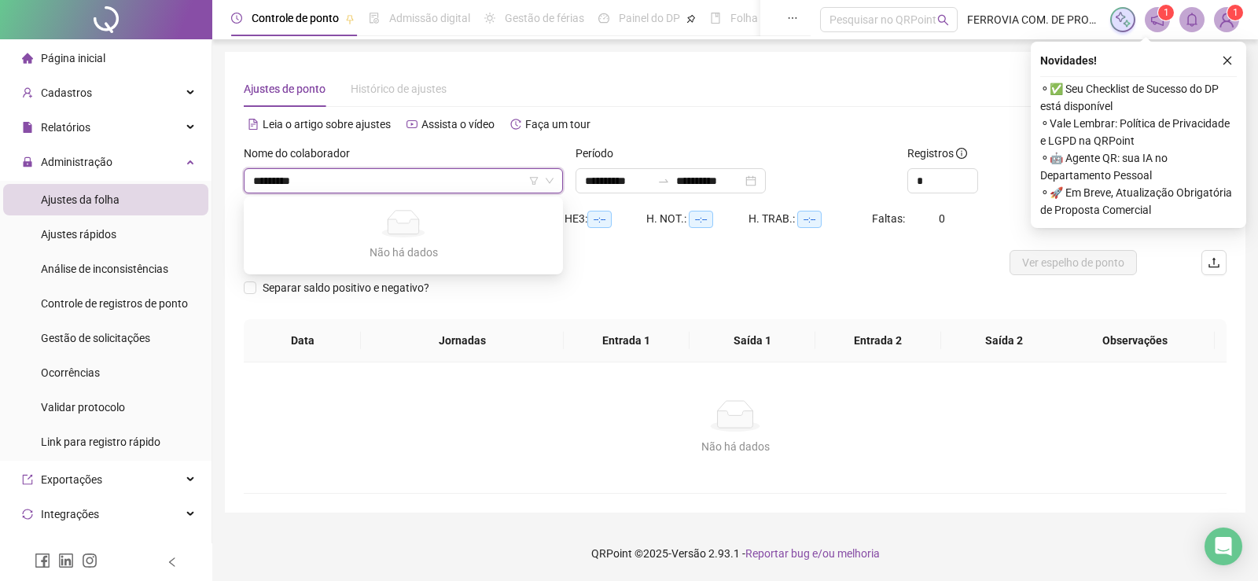
click at [258, 179] on input "*********" at bounding box center [396, 181] width 286 height 24
click at [264, 180] on input "*********" at bounding box center [396, 181] width 286 height 24
type input "**********"
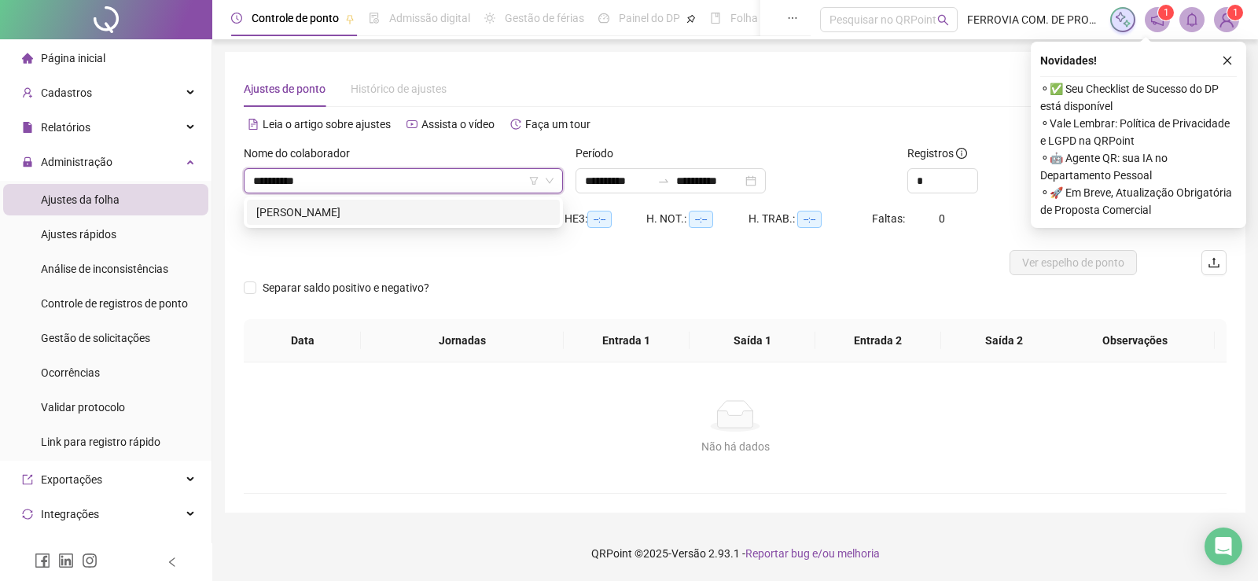
click at [391, 200] on div "[PERSON_NAME]" at bounding box center [403, 212] width 313 height 25
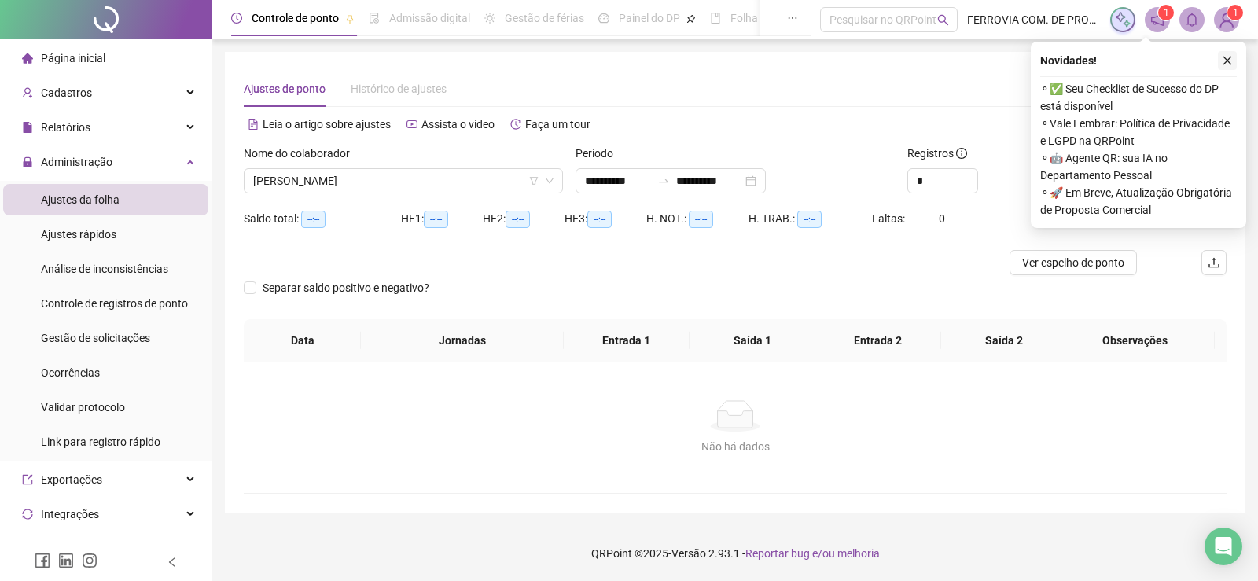
click at [1225, 57] on icon "close" at bounding box center [1226, 60] width 11 height 11
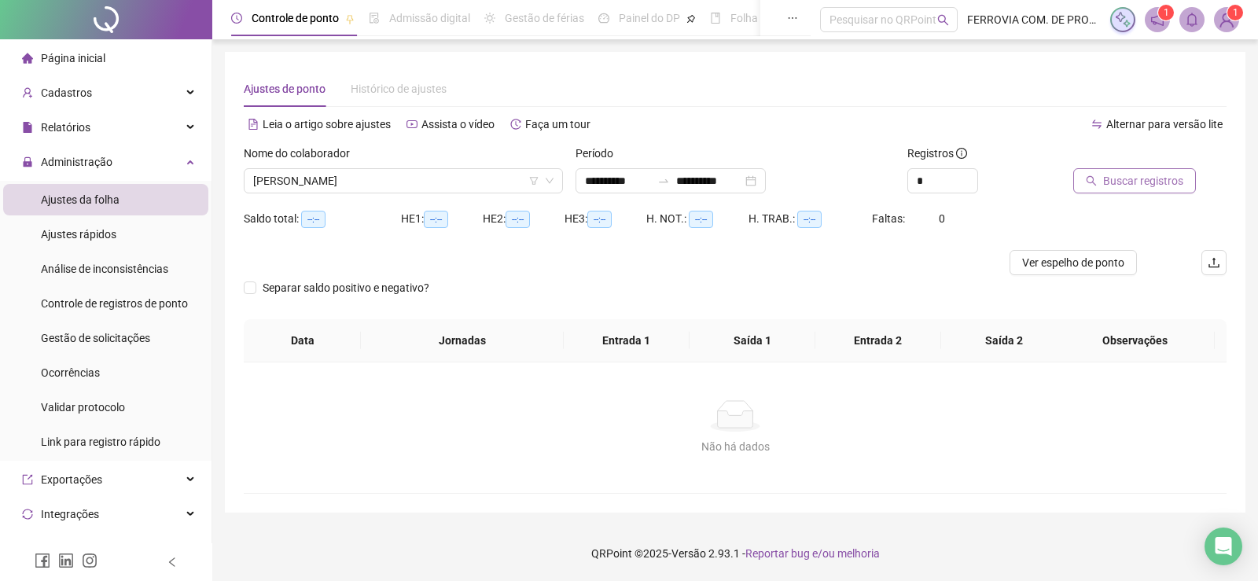
drag, startPoint x: 1155, startPoint y: 199, endPoint x: 1151, endPoint y: 191, distance: 9.2
click at [1155, 198] on div "Buscar registros" at bounding box center [1150, 175] width 166 height 61
drag, startPoint x: 1148, startPoint y: 185, endPoint x: 1154, endPoint y: 179, distance: 8.4
click at [1152, 181] on span "Buscar registros" at bounding box center [1143, 180] width 80 height 17
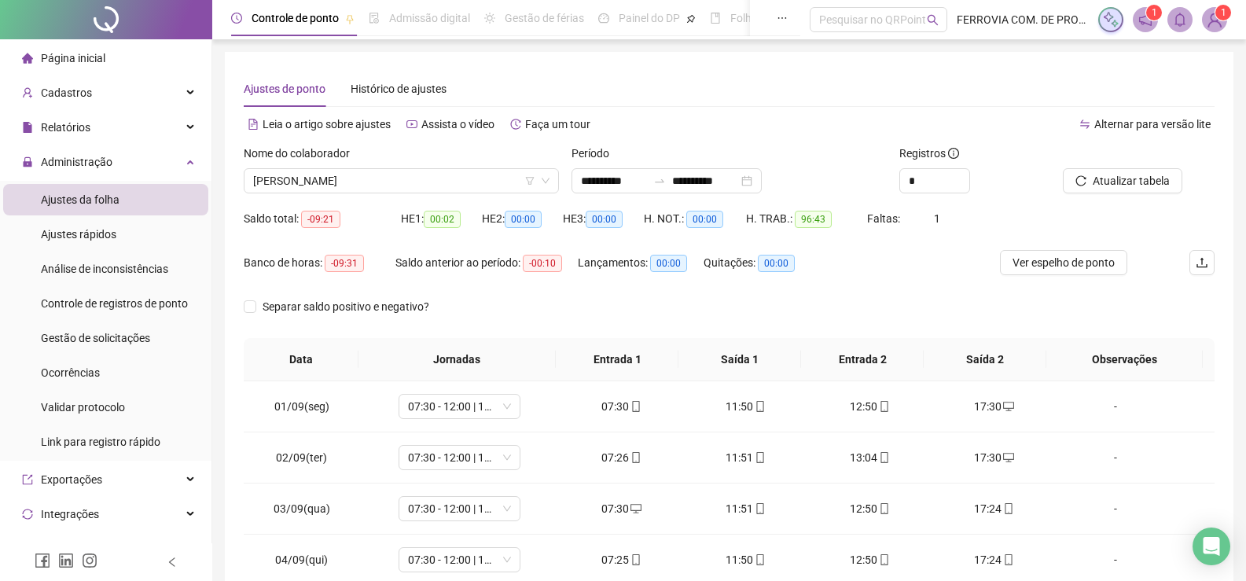
drag, startPoint x: 729, startPoint y: 277, endPoint x: 914, endPoint y: 274, distance: 184.7
click at [729, 276] on div "Quitações: 00:00" at bounding box center [763, 272] width 121 height 44
click at [933, 204] on div "Registros *" at bounding box center [975, 175] width 164 height 61
drag, startPoint x: 928, startPoint y: 226, endPoint x: 954, endPoint y: 230, distance: 26.4
click at [954, 230] on div "Saldo total: -09:21 HE 1: 00:02 HE 2: 00:00 HE 3: 00:00 H. NOT.: 00:00 H. TRAB.…" at bounding box center [729, 228] width 971 height 44
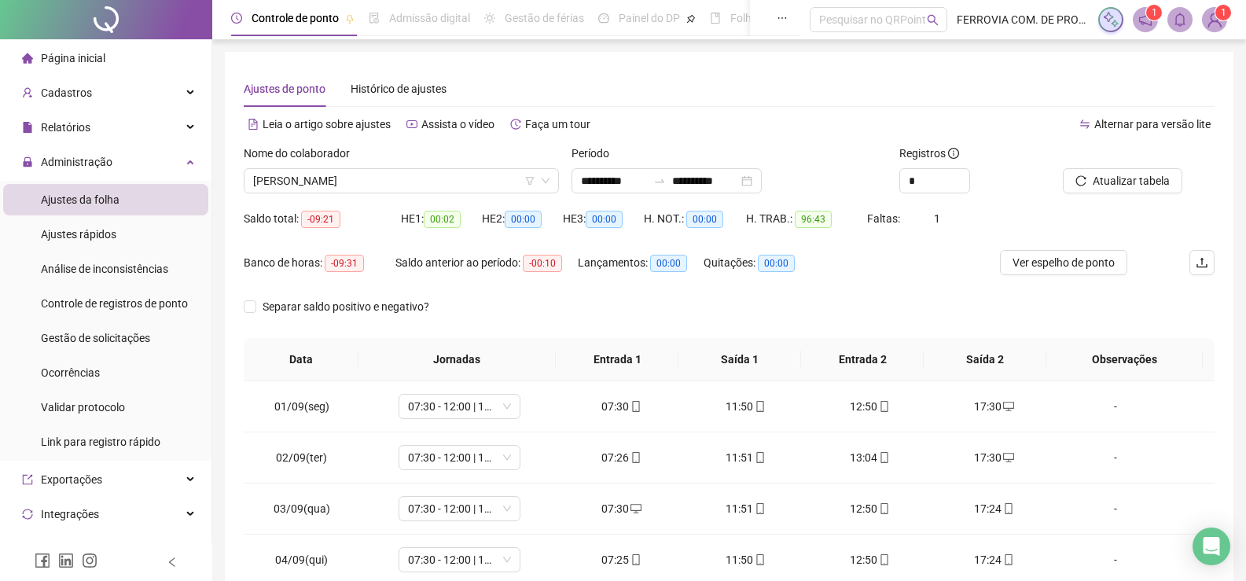
click at [949, 262] on div "Banco de horas: -09:31 Saldo anterior ao período: -00:10 Lançamentos: 00:00 Qui…" at bounding box center [608, 272] width 728 height 44
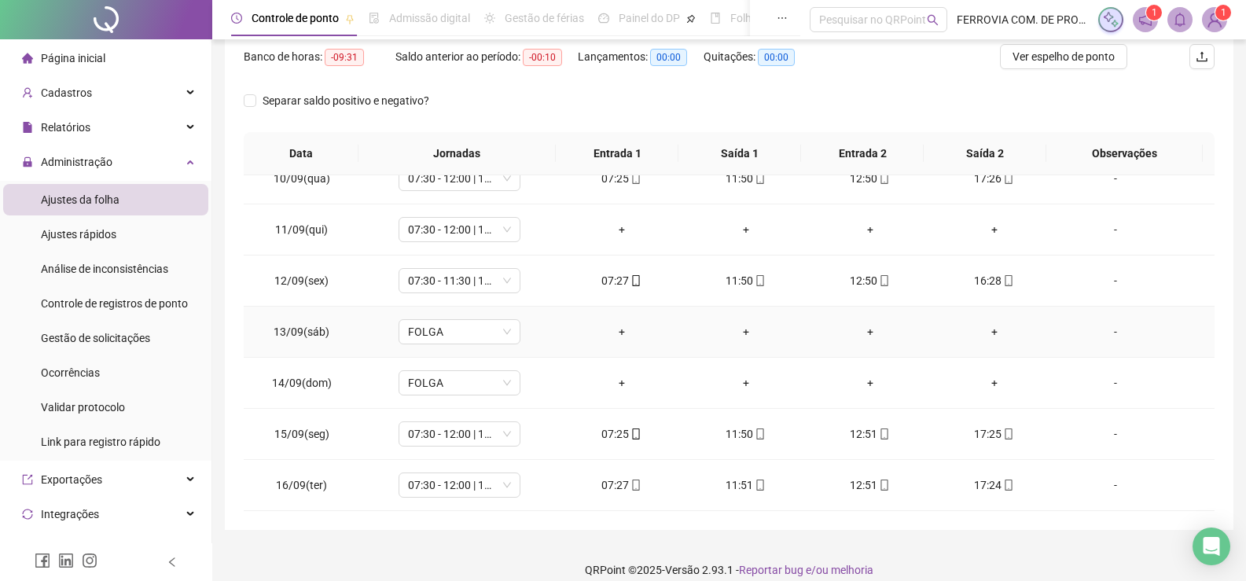
scroll to position [222, 0]
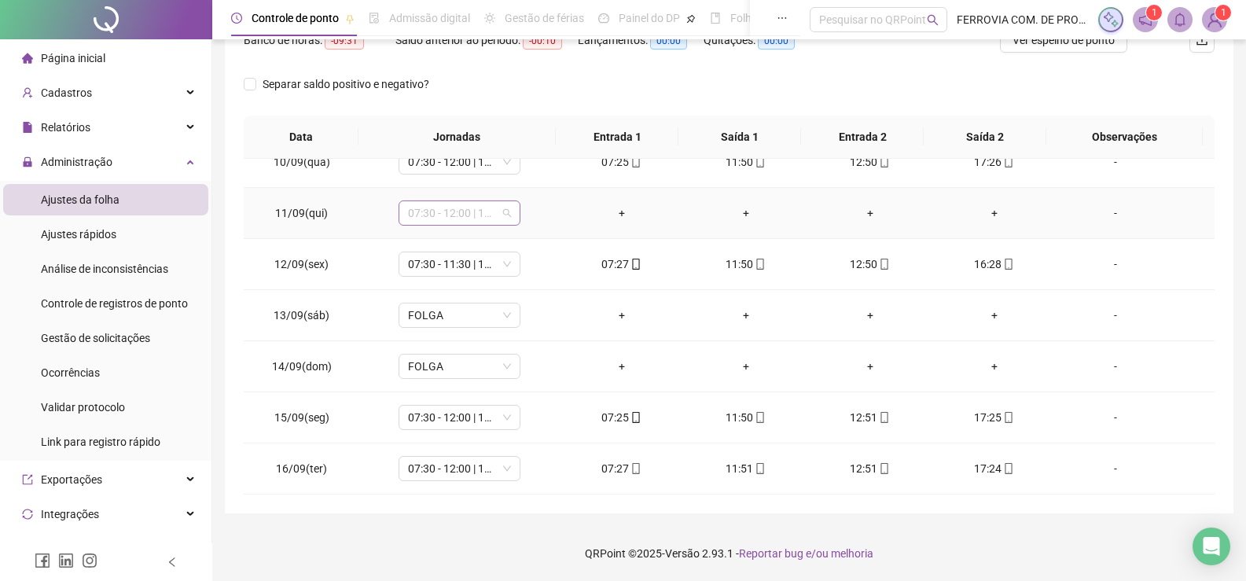
click at [480, 218] on span "07:30 - 12:00 | 13:00 - 17:30" at bounding box center [459, 213] width 103 height 24
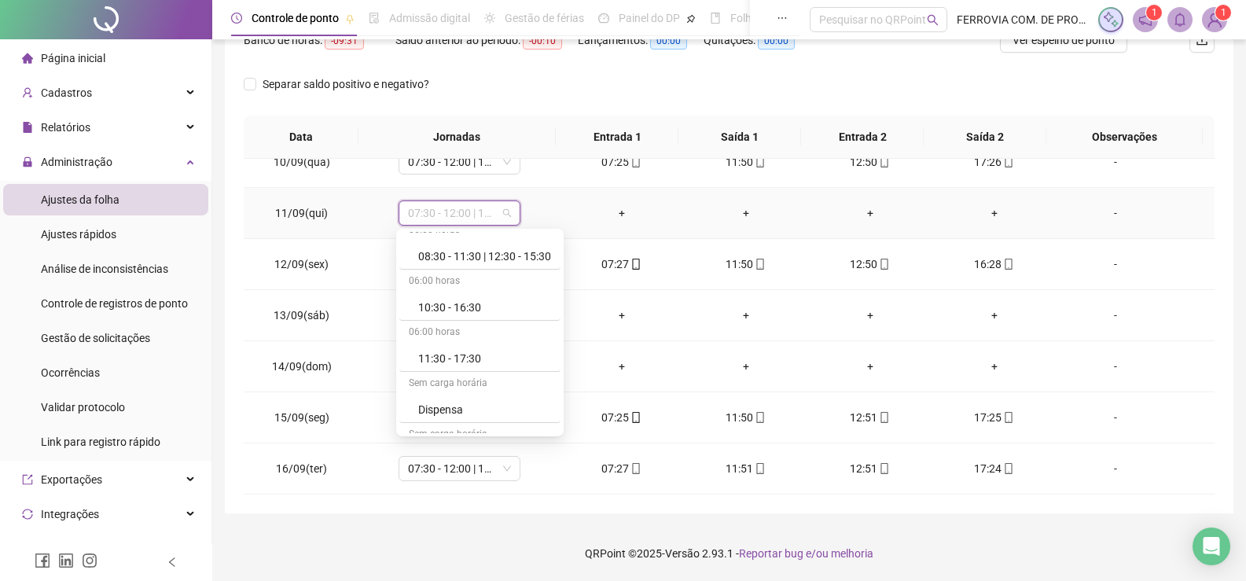
scroll to position [1229, 0]
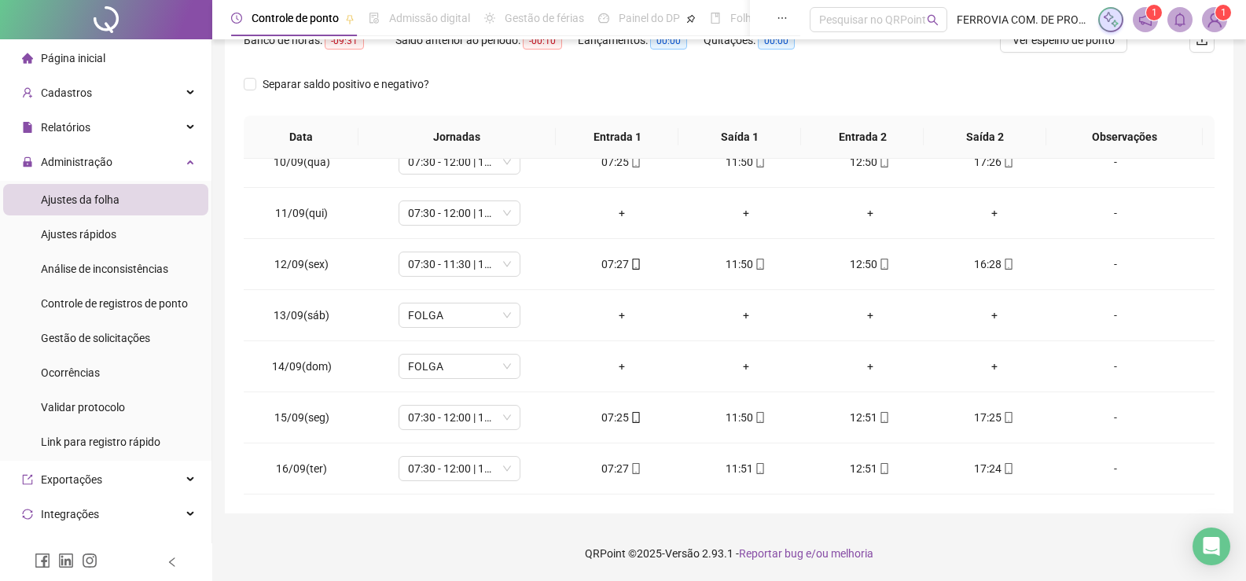
click at [854, 77] on div "Separar saldo positivo e negativo?" at bounding box center [729, 94] width 971 height 44
click at [1098, 208] on div "-" at bounding box center [1115, 212] width 93 height 17
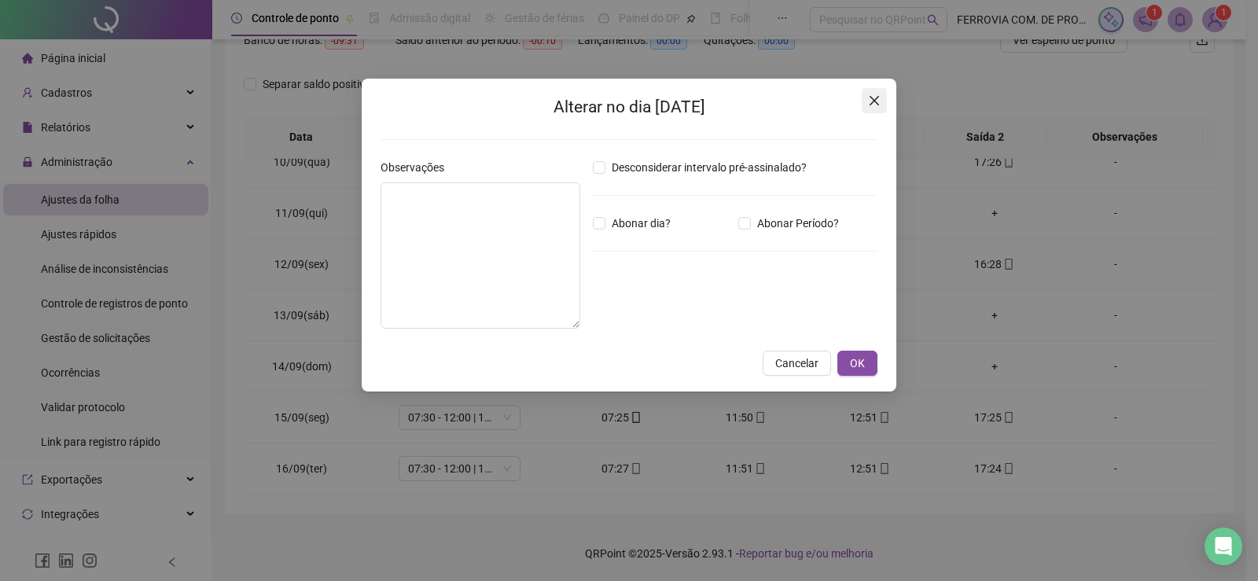
click at [865, 105] on span "Close" at bounding box center [873, 100] width 25 height 13
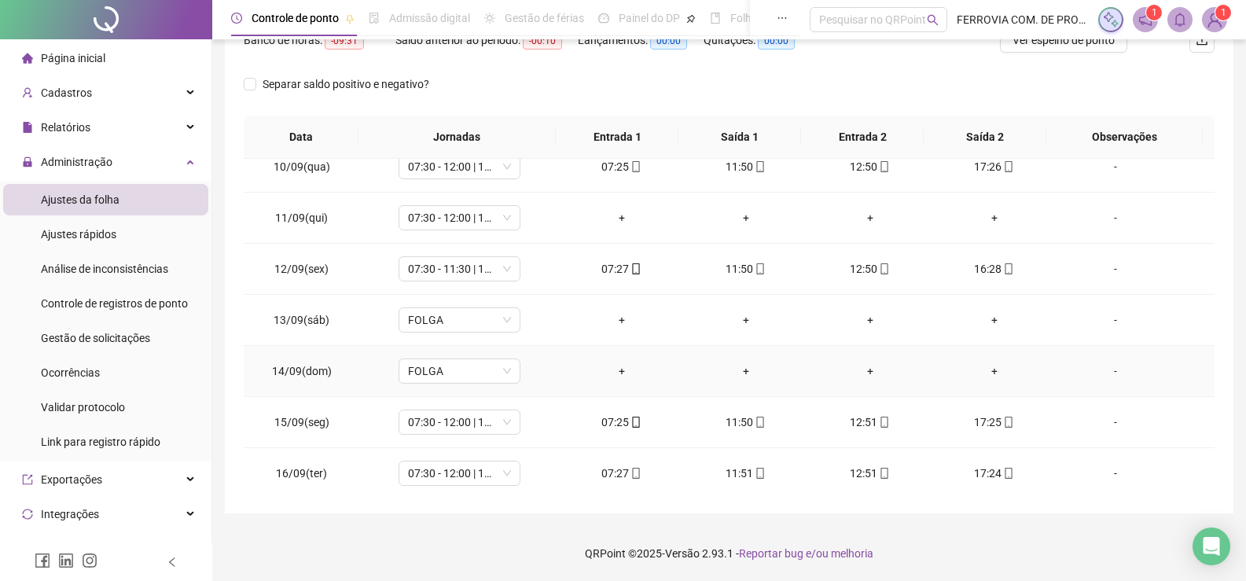
scroll to position [482, 0]
click at [1105, 210] on div "-" at bounding box center [1115, 212] width 93 height 17
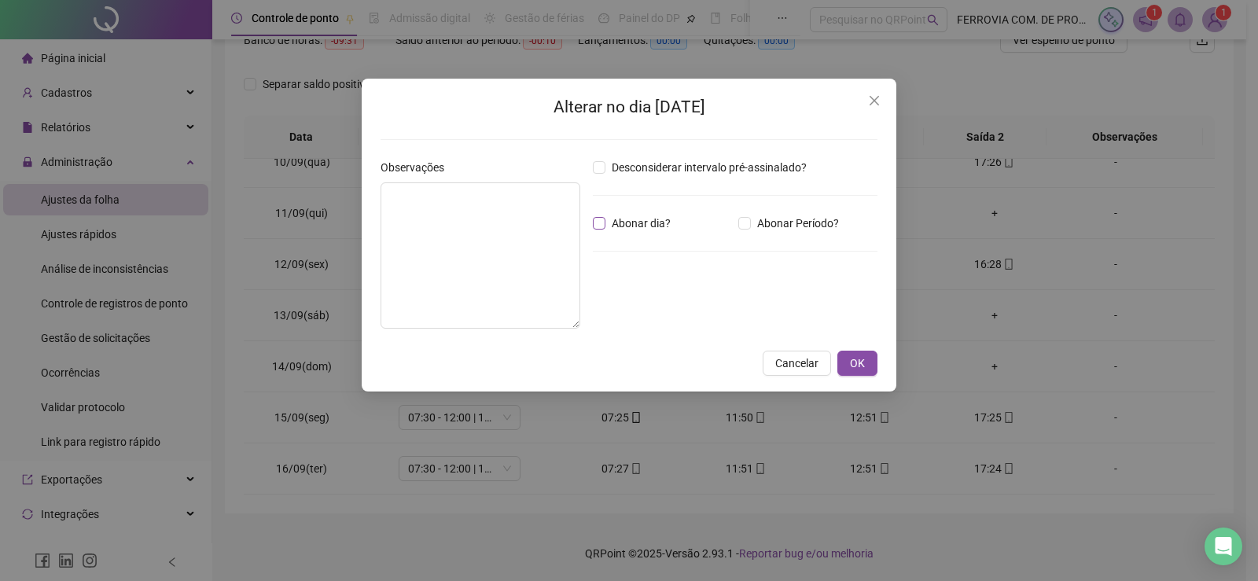
click at [638, 226] on span "Abonar dia?" at bounding box center [641, 223] width 72 height 17
click at [865, 362] on button "OK" at bounding box center [857, 363] width 40 height 25
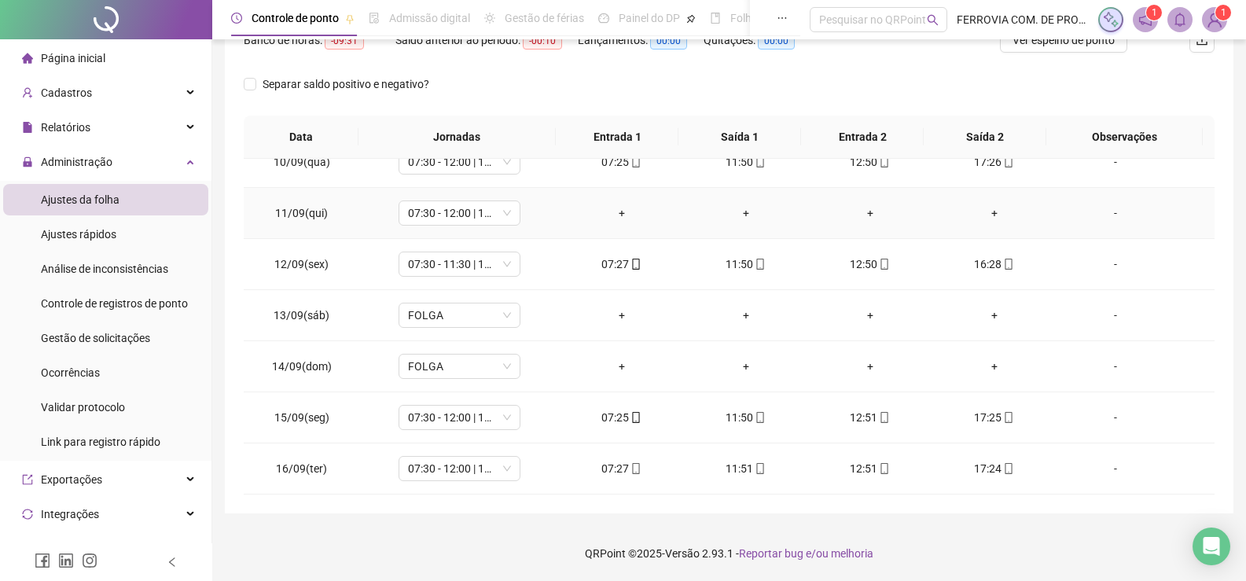
click at [1099, 222] on td "-" at bounding box center [1135, 213] width 158 height 51
drag, startPoint x: 1103, startPoint y: 215, endPoint x: 678, endPoint y: 149, distance: 430.2
click at [1104, 213] on div "-" at bounding box center [1115, 212] width 93 height 17
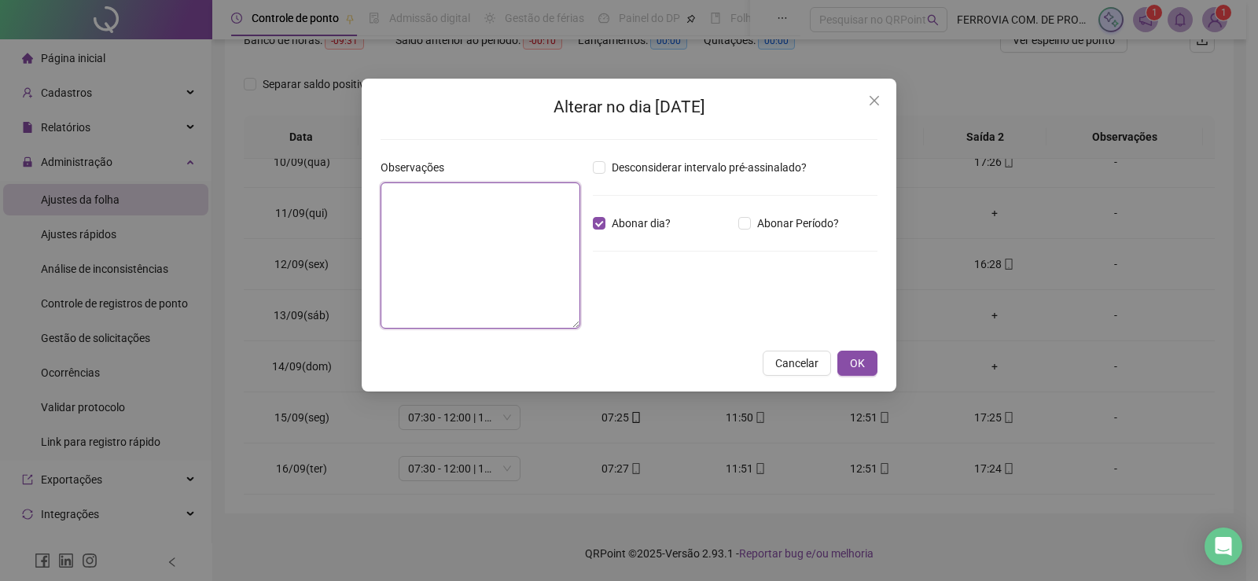
click at [494, 219] on textarea at bounding box center [480, 255] width 200 height 146
type textarea "********"
click at [856, 367] on span "OK" at bounding box center [857, 362] width 15 height 17
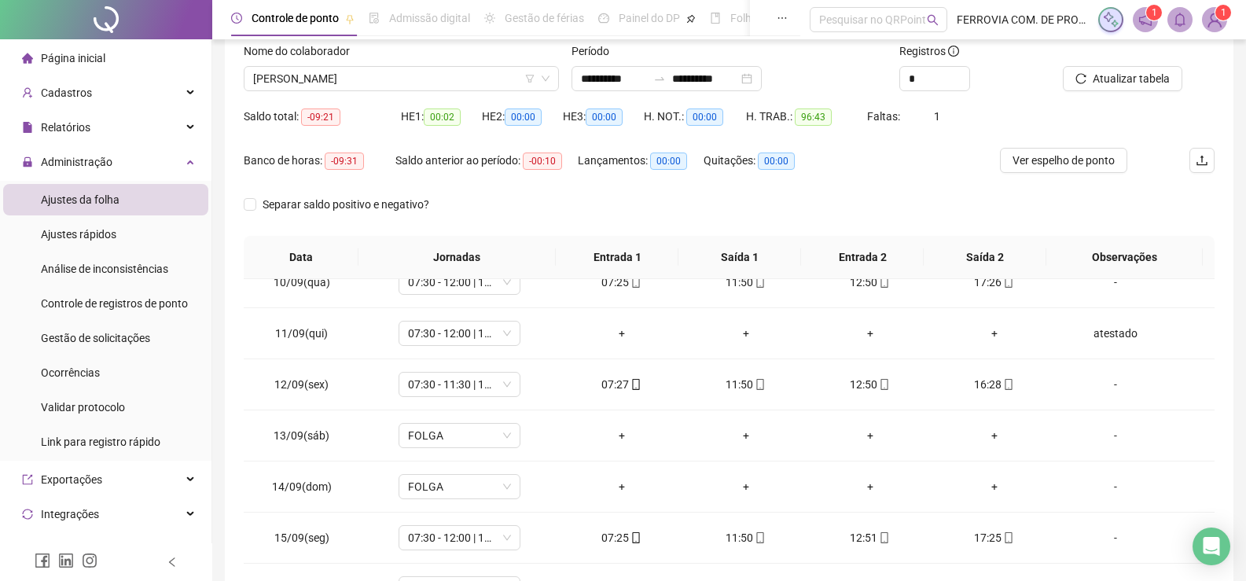
scroll to position [0, 0]
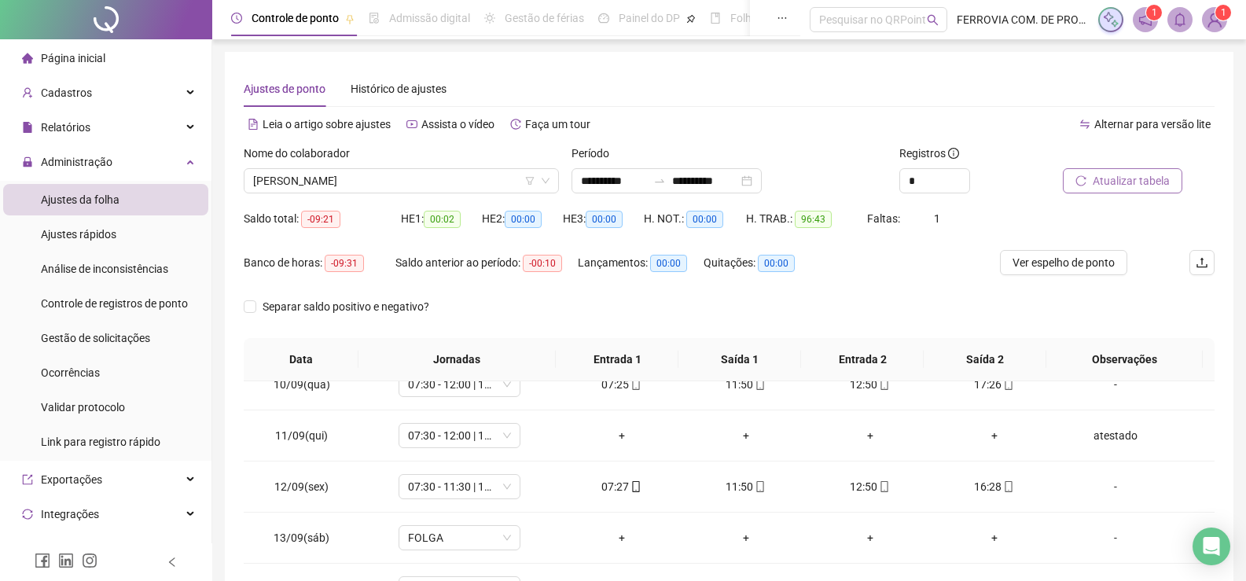
click at [1118, 189] on button "Atualizar tabela" at bounding box center [1122, 180] width 119 height 25
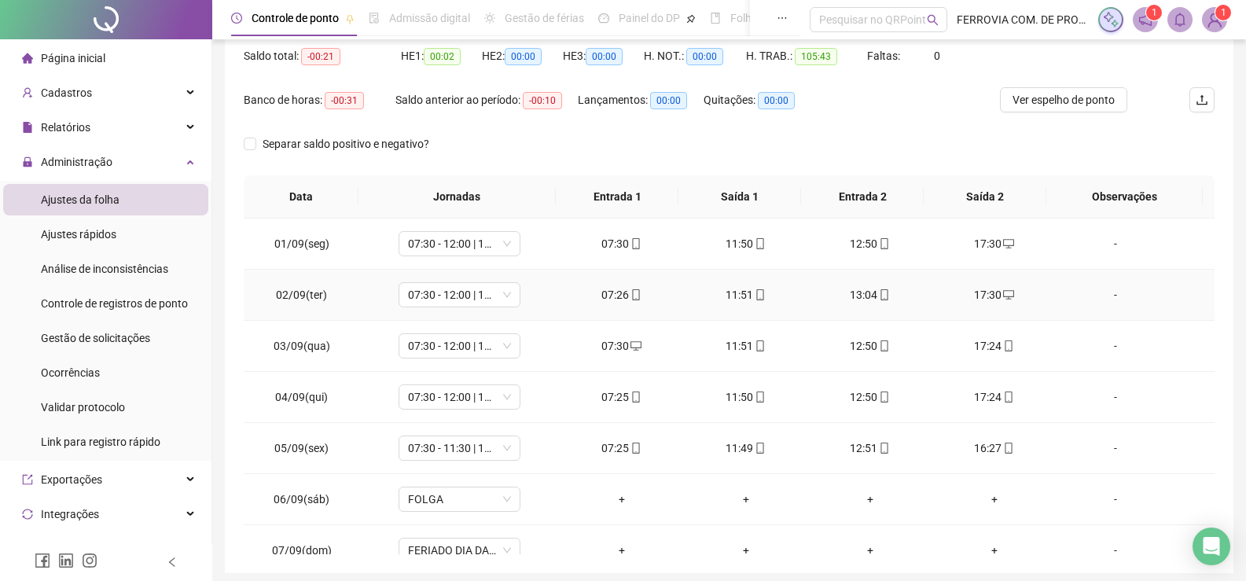
scroll to position [65, 0]
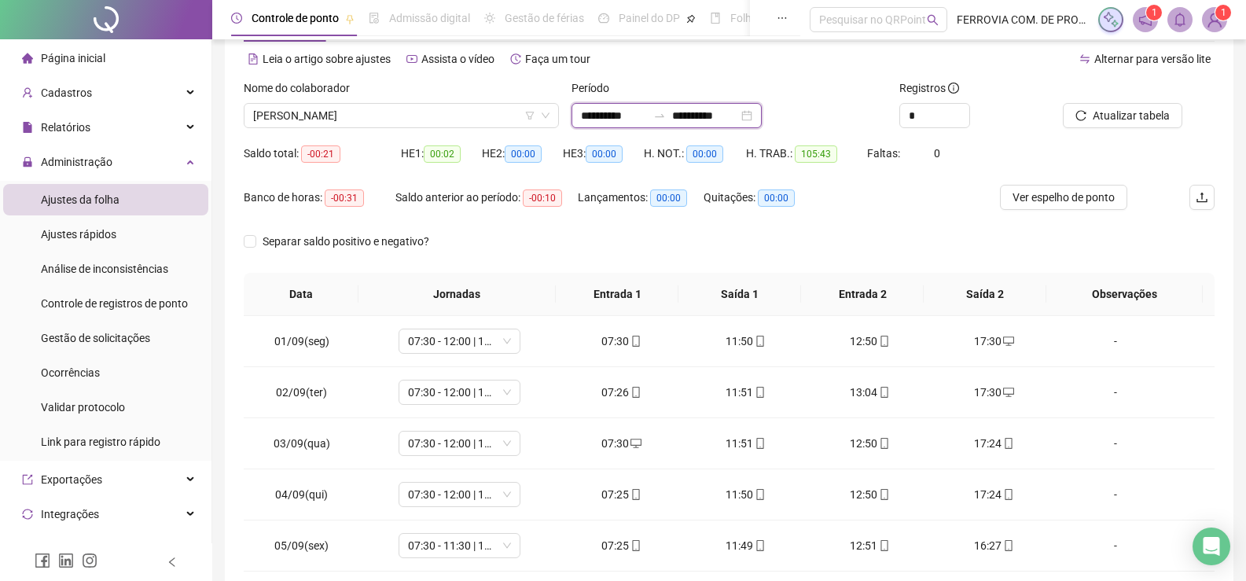
click at [607, 117] on input "**********" at bounding box center [614, 115] width 66 height 17
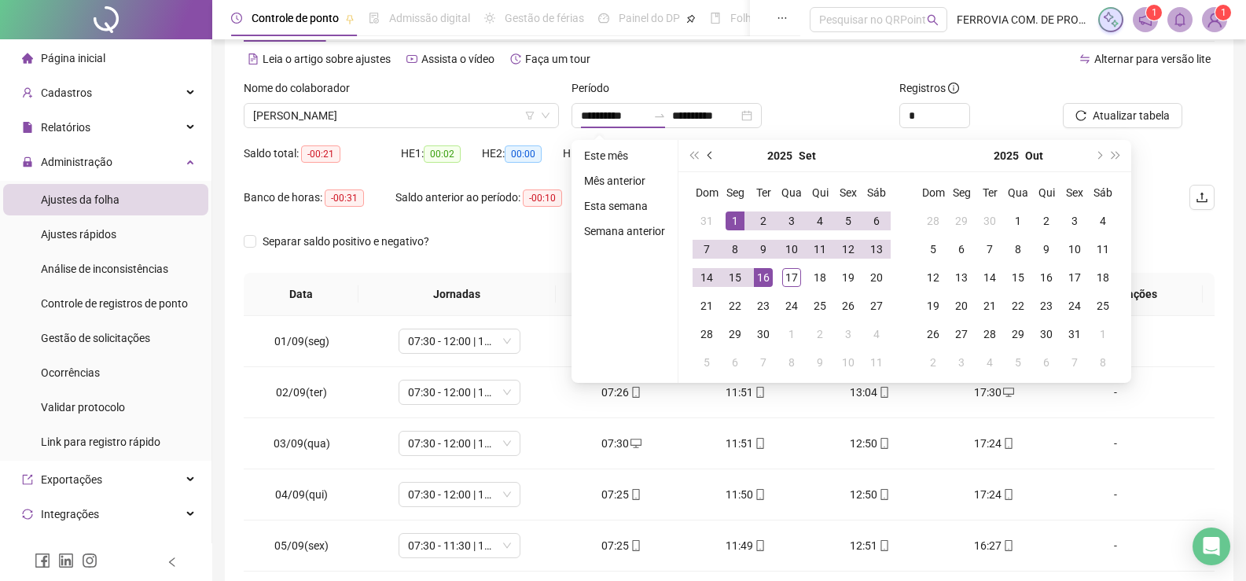
click at [703, 156] on button "prev-year" at bounding box center [710, 155] width 17 height 31
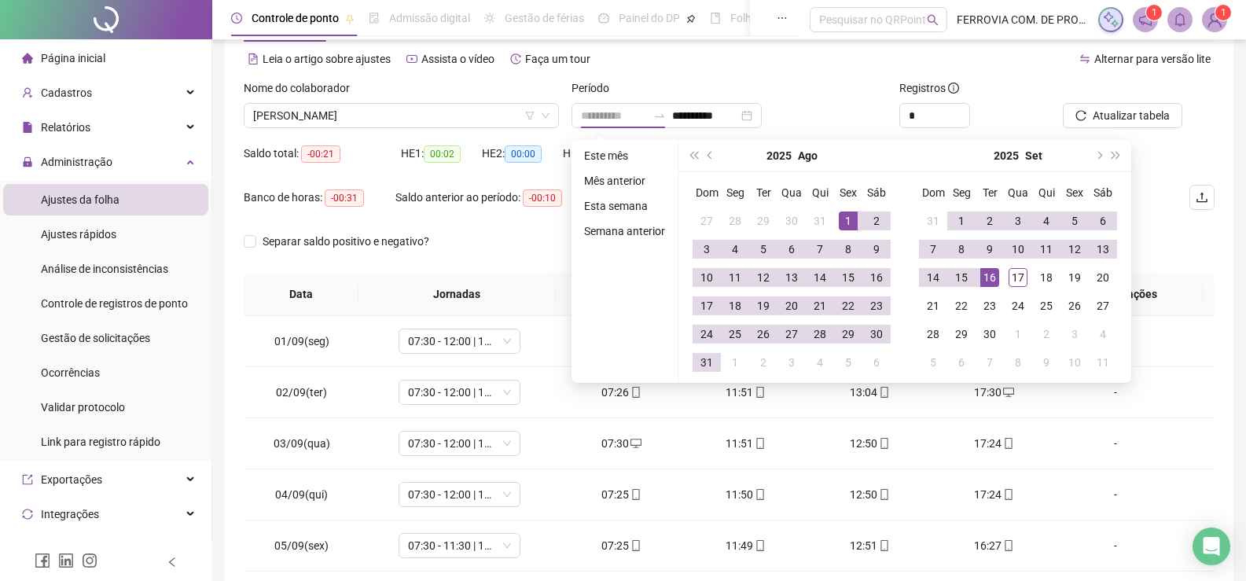
type input "**********"
click at [849, 217] on div "1" at bounding box center [848, 220] width 19 height 19
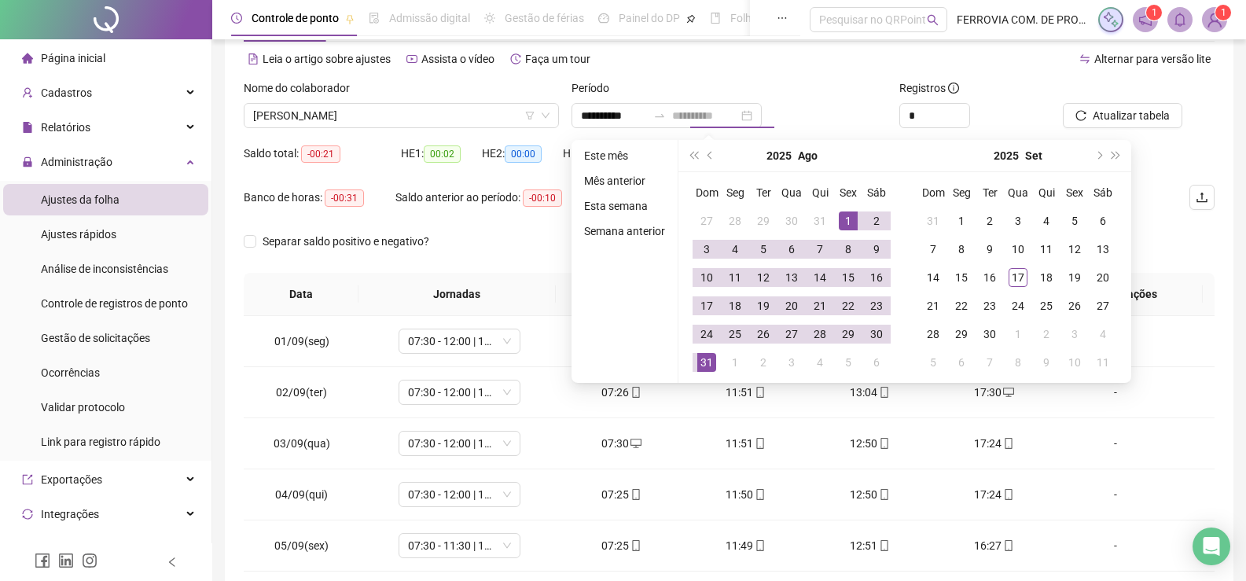
click at [700, 360] on div "31" at bounding box center [706, 362] width 19 height 19
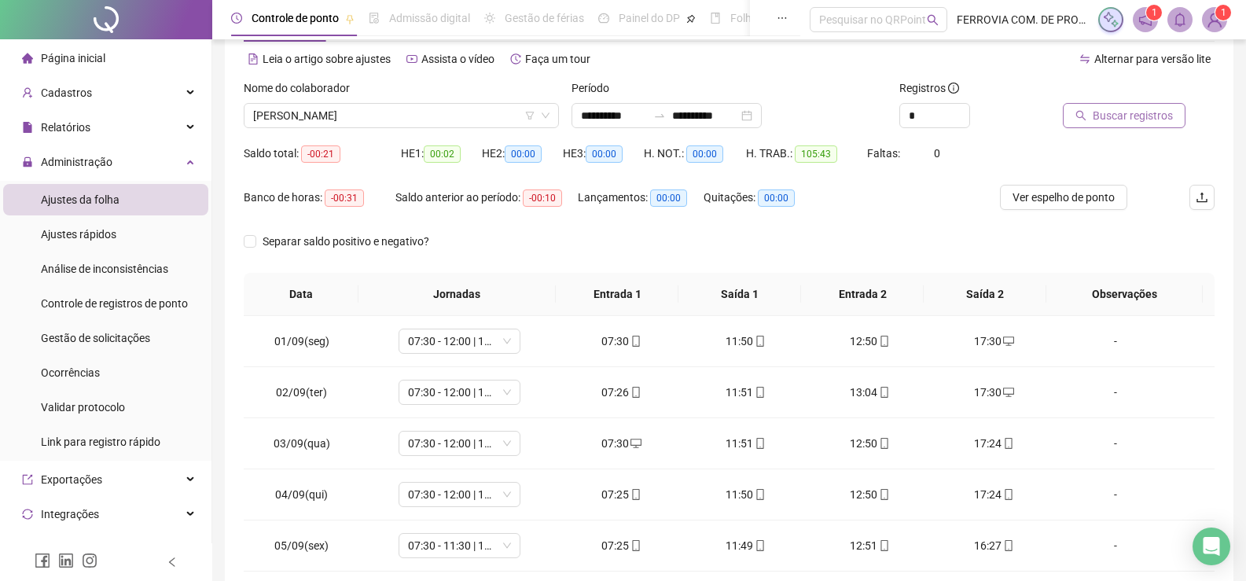
click at [1089, 119] on button "Buscar registros" at bounding box center [1124, 115] width 123 height 25
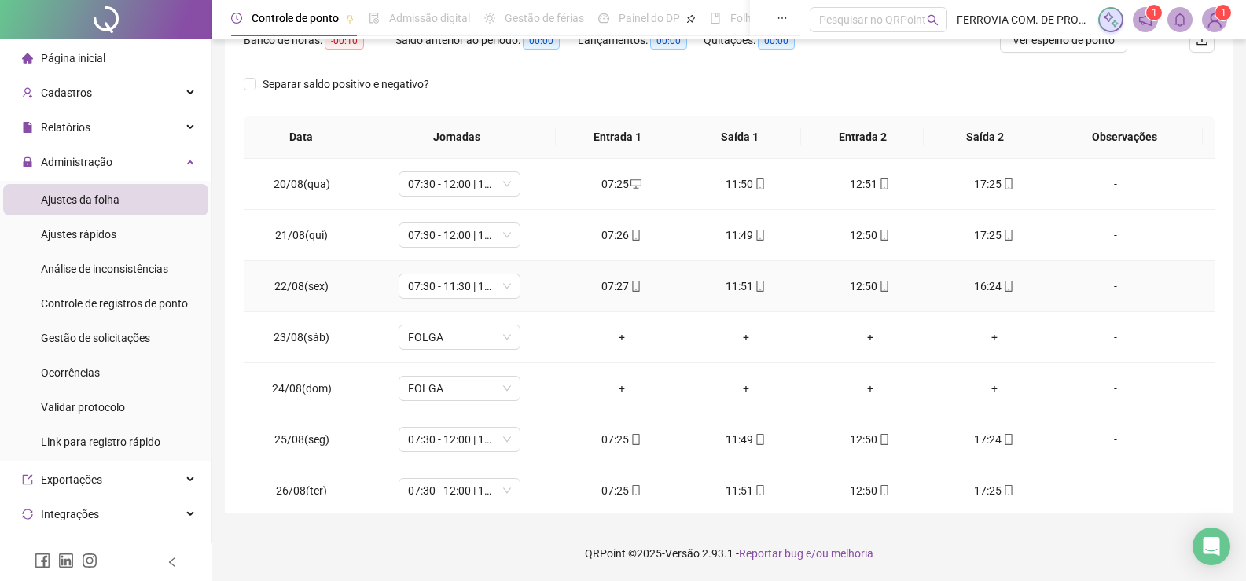
scroll to position [0, 0]
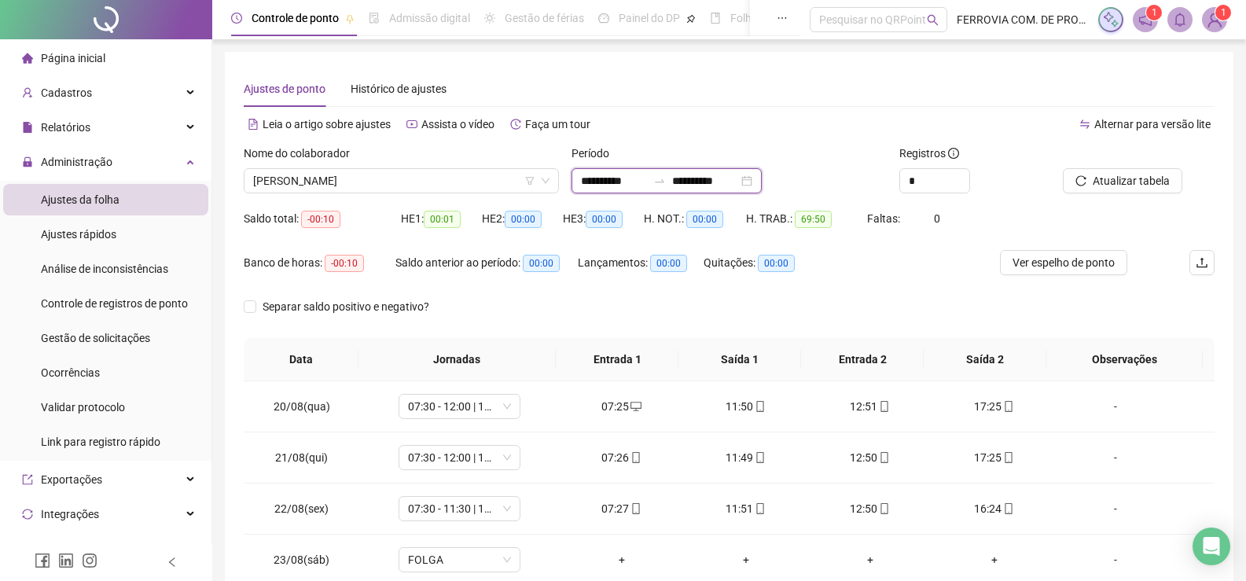
click at [731, 176] on input "**********" at bounding box center [705, 180] width 66 height 17
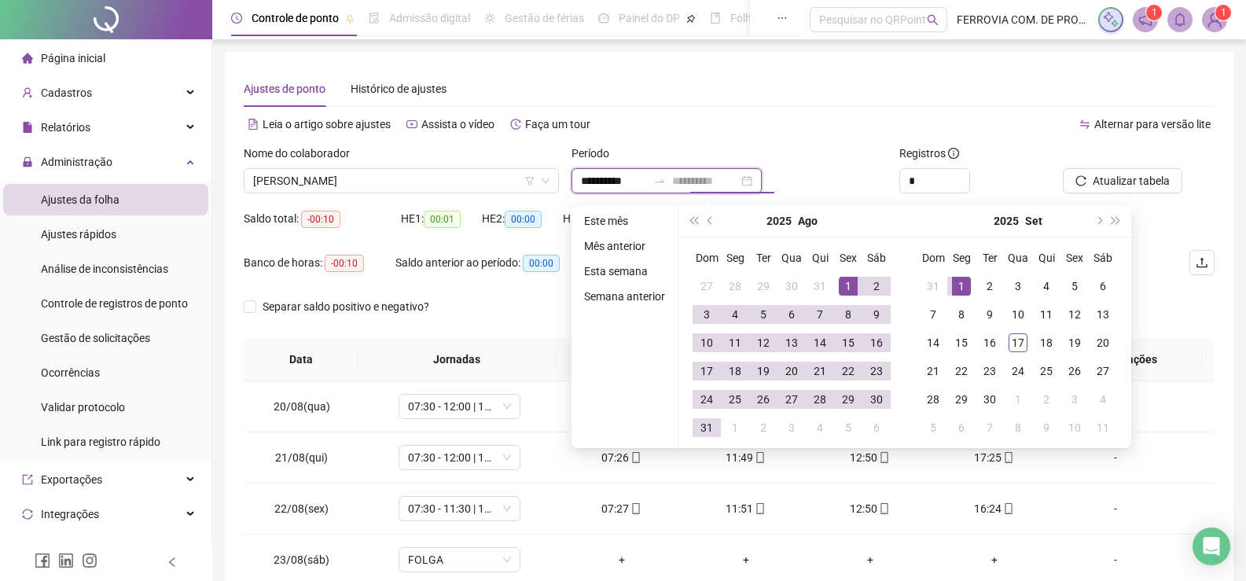
type input "**********"
click at [965, 286] on div "1" at bounding box center [961, 286] width 19 height 19
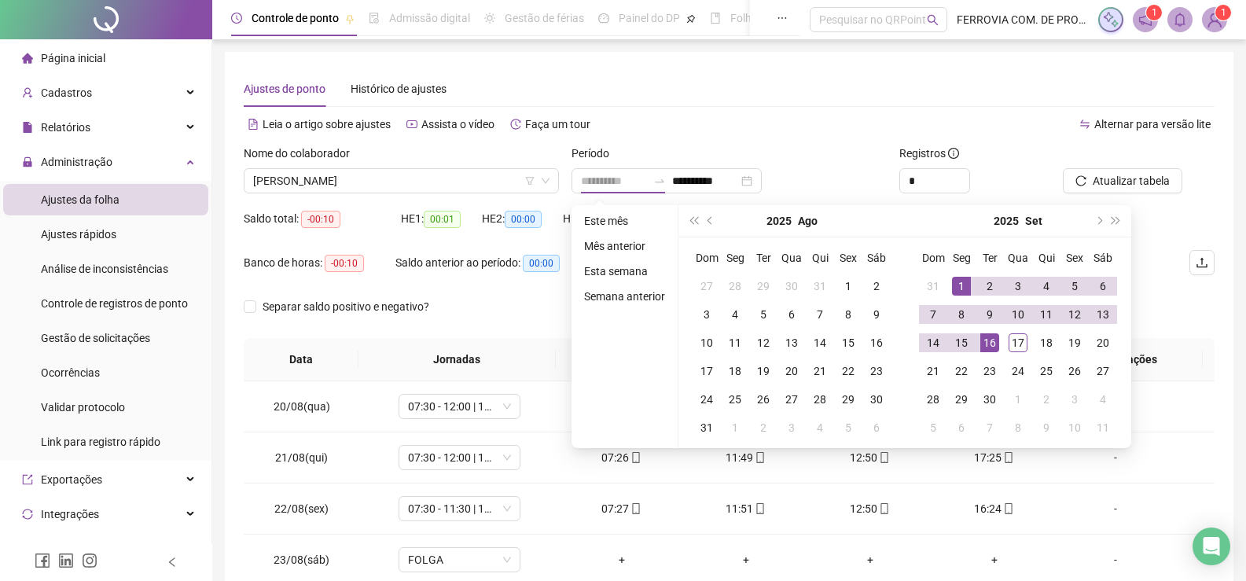
click at [993, 350] on div "16" at bounding box center [989, 342] width 19 height 19
type input "**********"
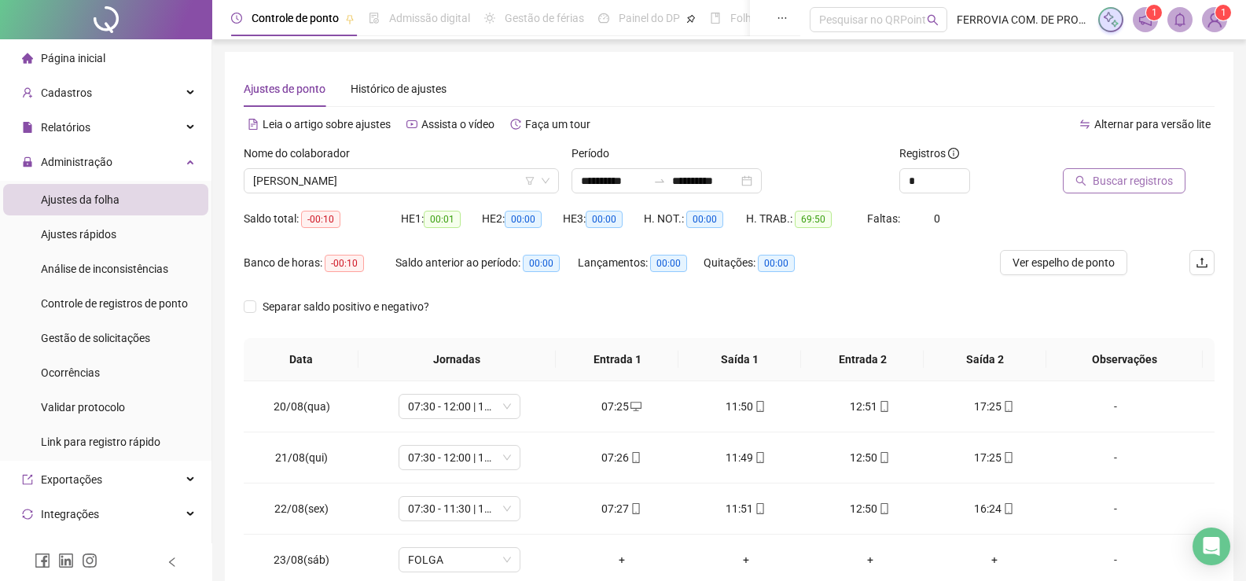
click at [1159, 178] on span "Buscar registros" at bounding box center [1133, 180] width 80 height 17
click at [1089, 254] on span "Ver espelho de ponto" at bounding box center [1063, 262] width 102 height 17
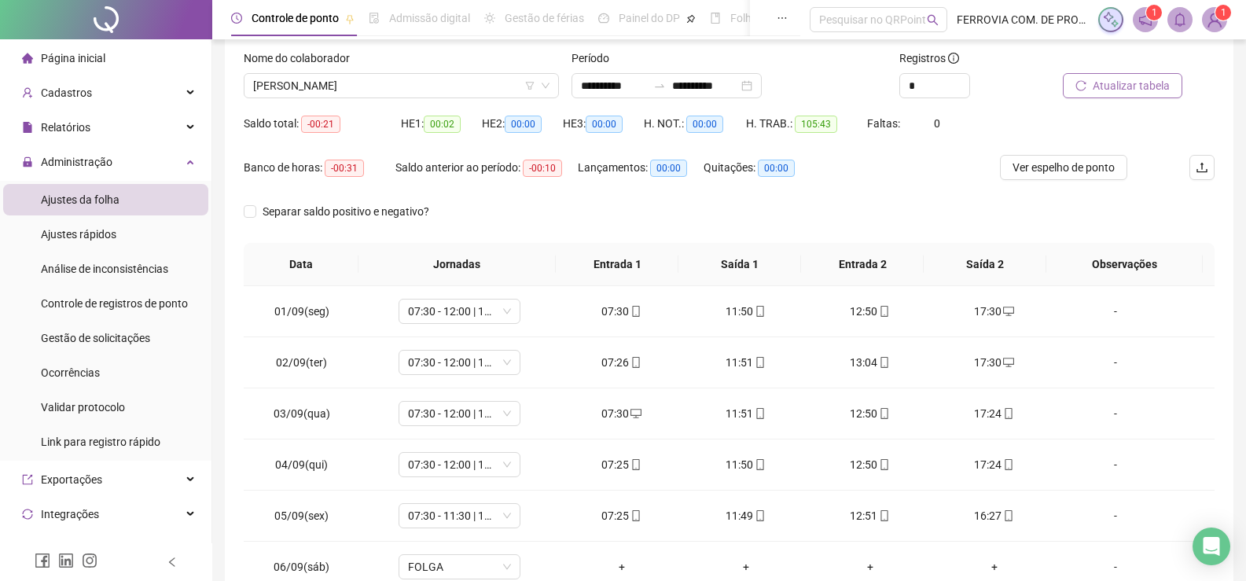
scroll to position [157, 0]
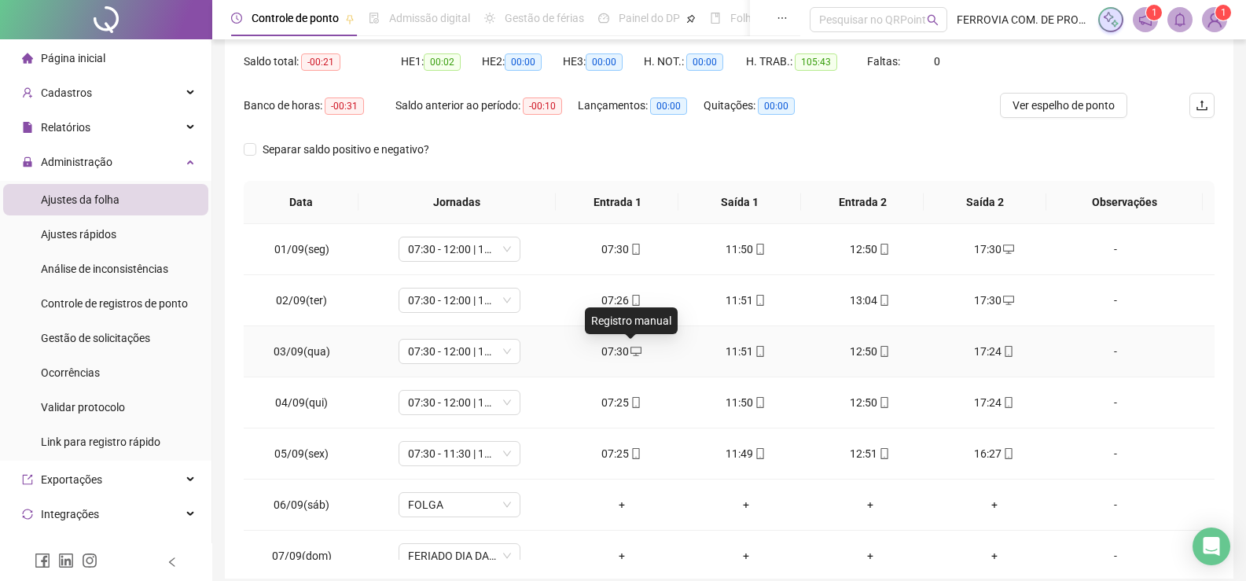
click at [630, 349] on icon "desktop" at bounding box center [635, 351] width 11 height 9
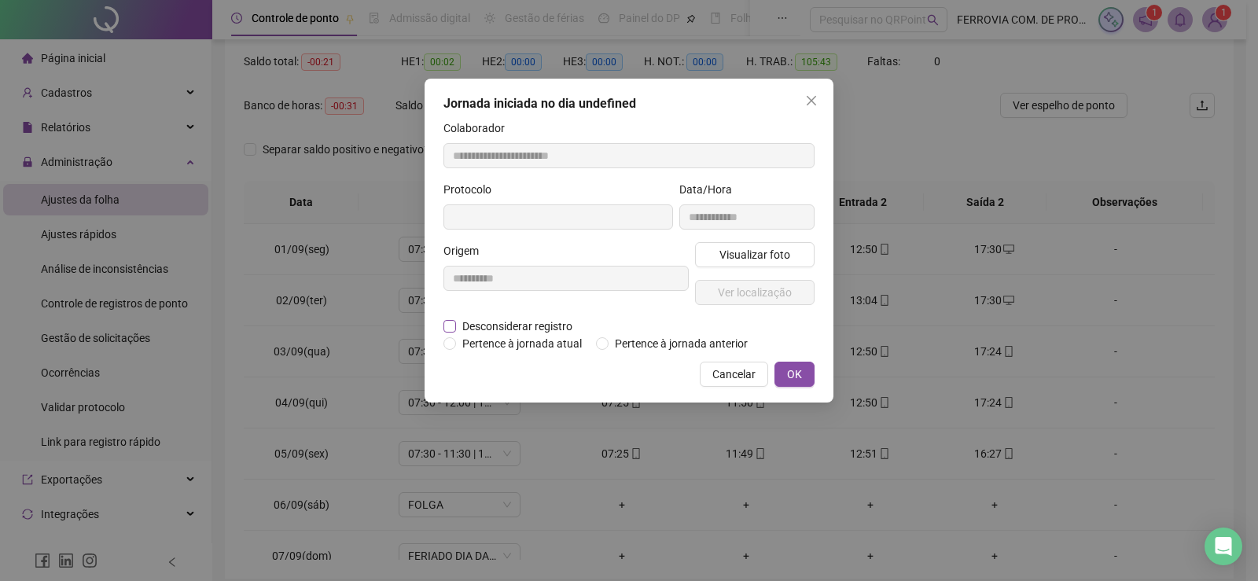
type input "**********"
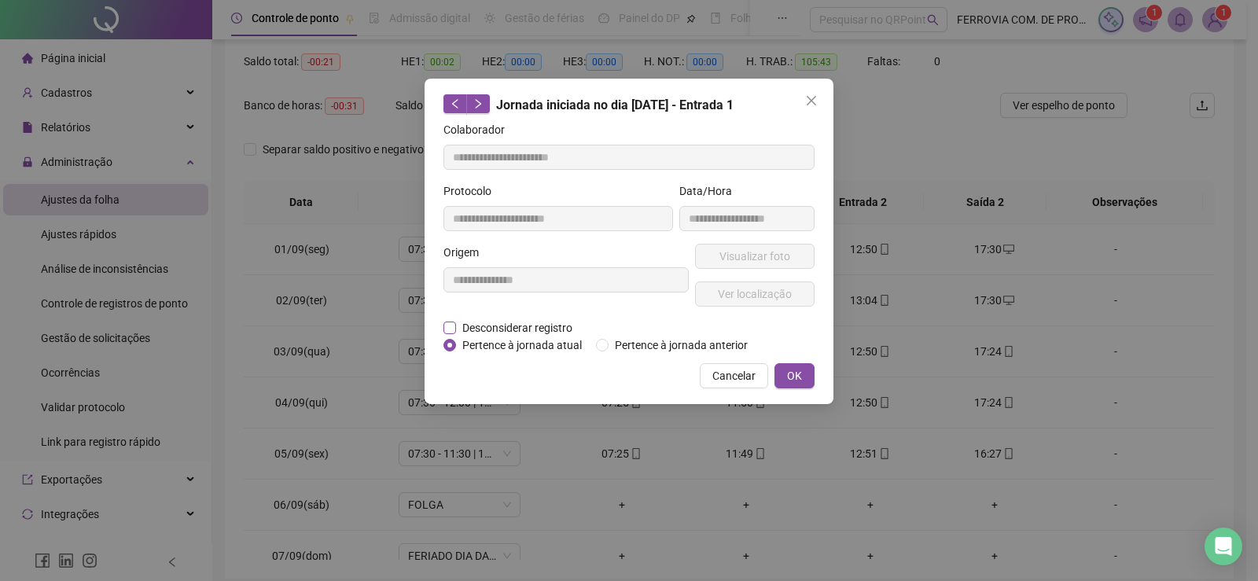
click at [510, 324] on span "Desconsiderar registro" at bounding box center [517, 327] width 123 height 17
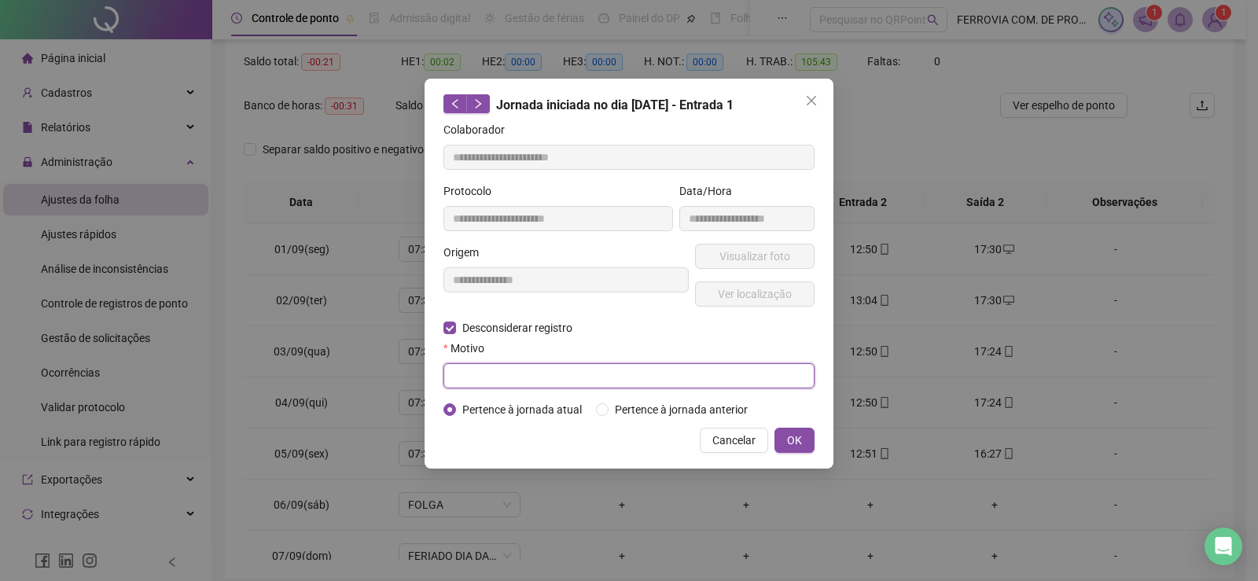
click at [532, 380] on input "text" at bounding box center [628, 375] width 371 height 25
type input "*"
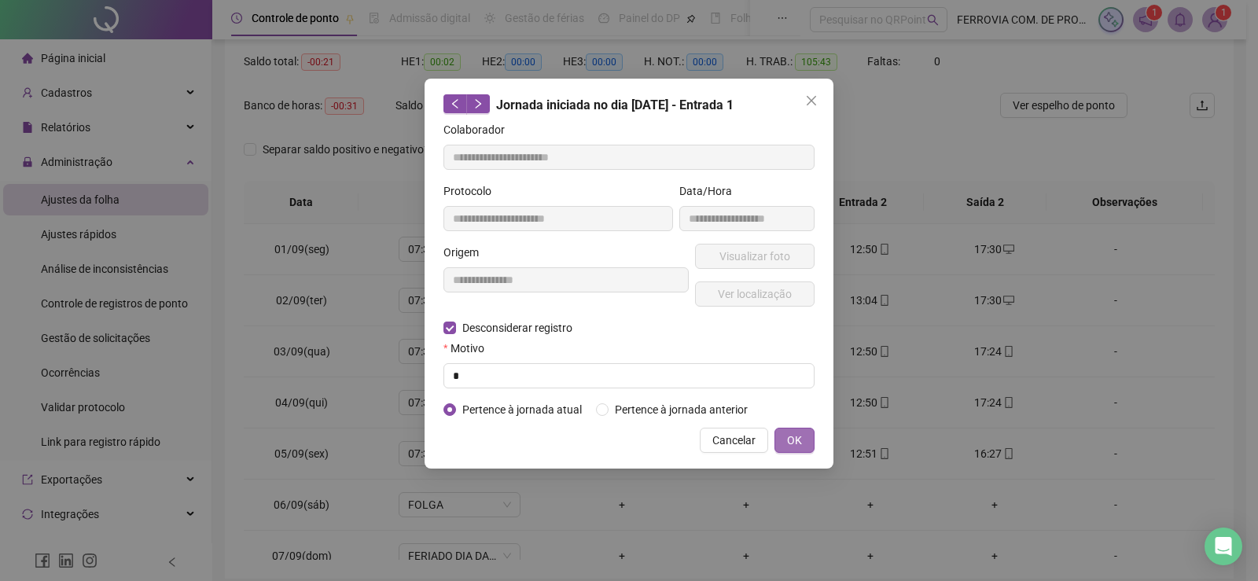
drag, startPoint x: 781, startPoint y: 428, endPoint x: 793, endPoint y: 428, distance: 12.6
click at [787, 428] on button "OK" at bounding box center [794, 440] width 40 height 25
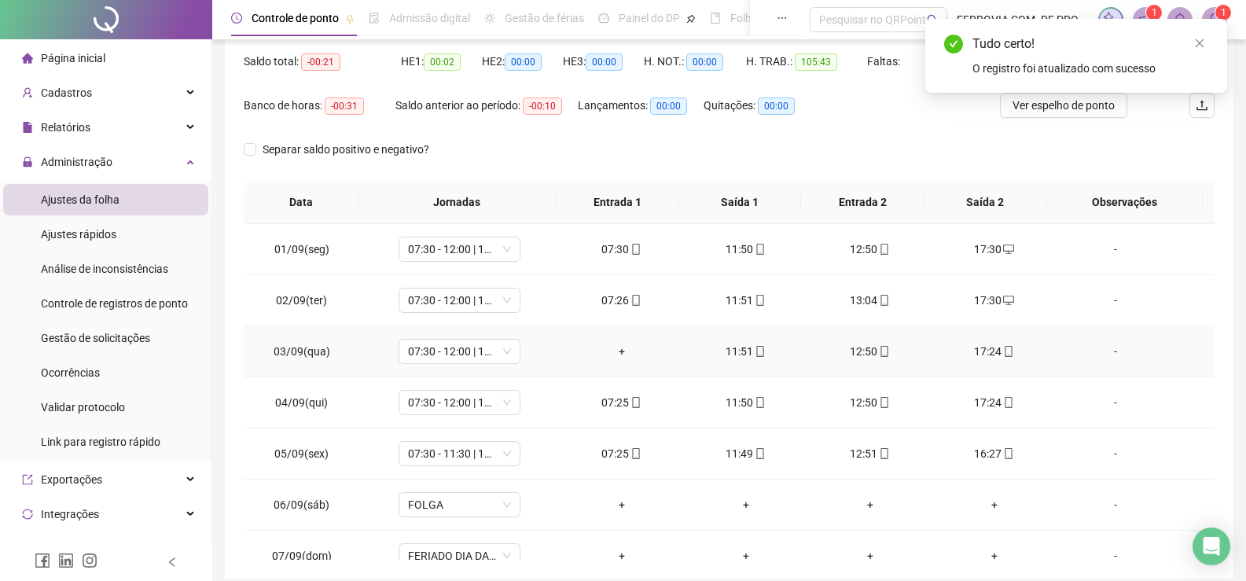
click at [619, 350] on div "+" at bounding box center [621, 351] width 99 height 17
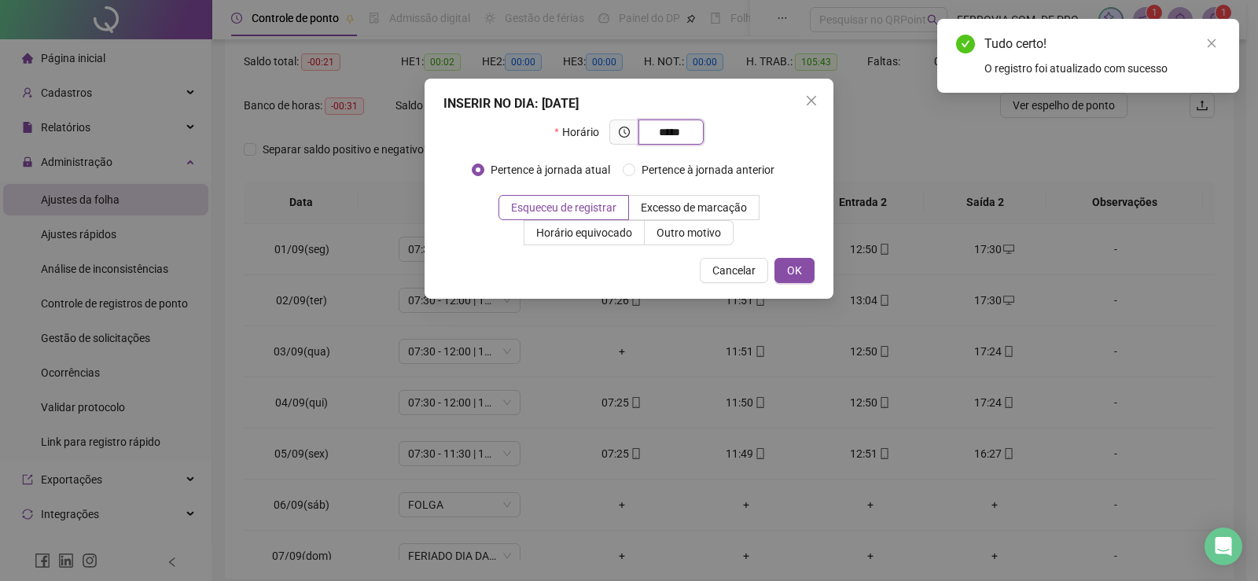
type input "*****"
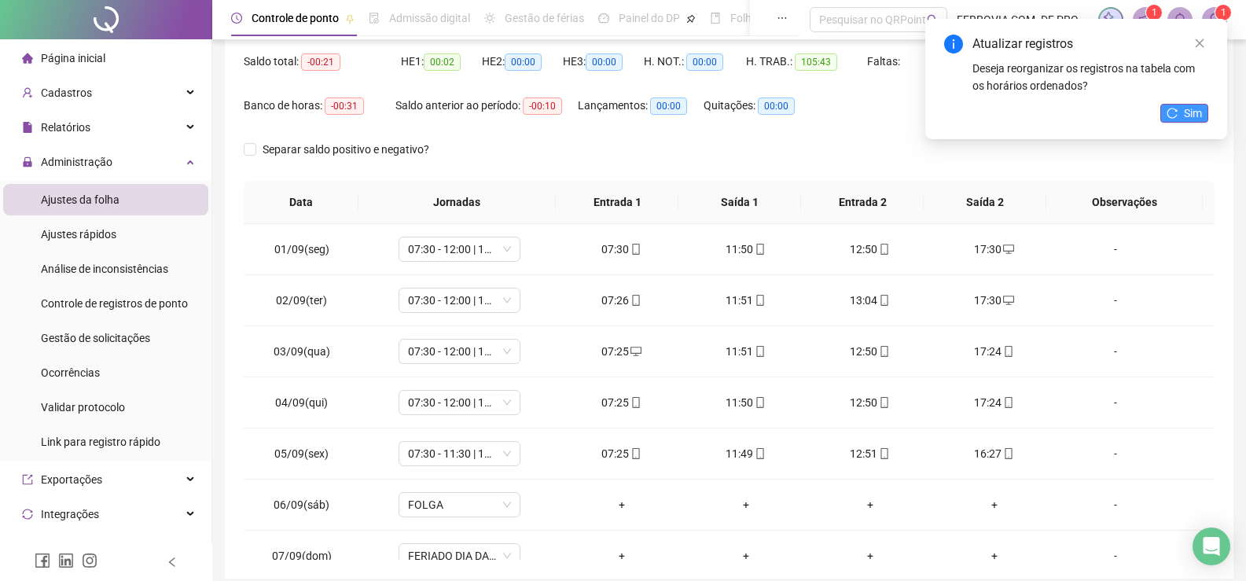
click at [1203, 105] on button "Sim" at bounding box center [1184, 113] width 48 height 19
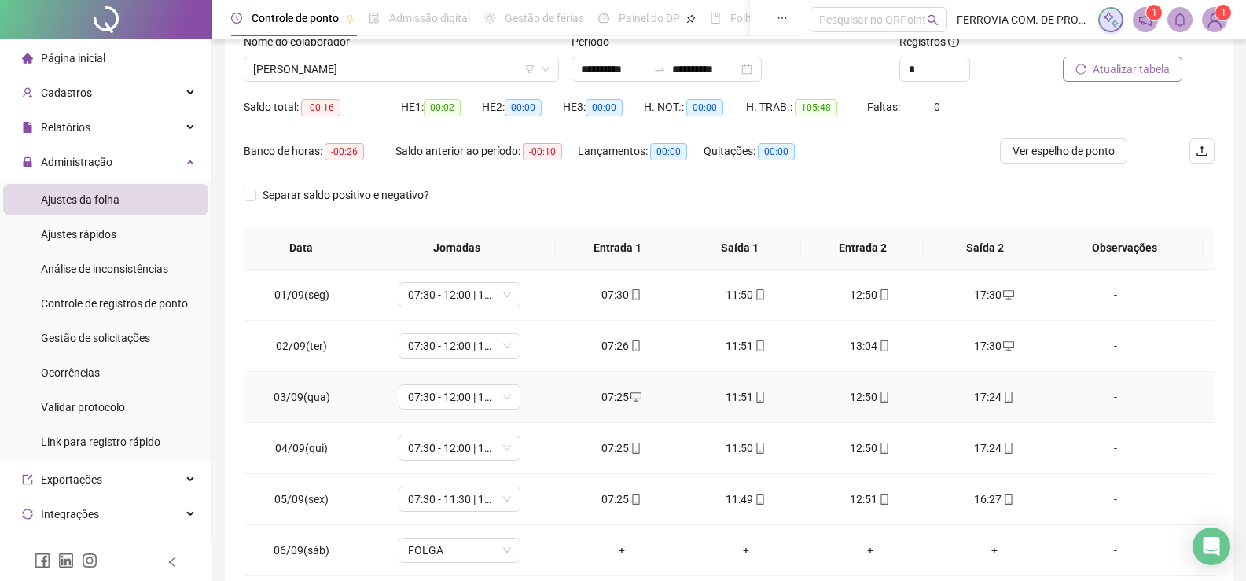
scroll to position [0, 0]
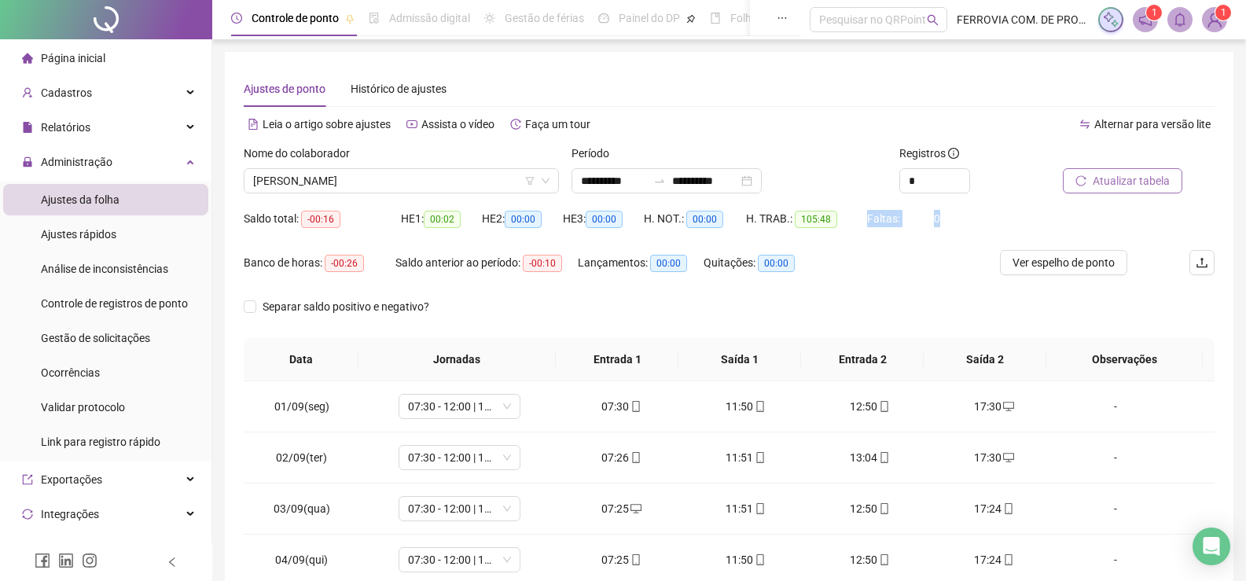
drag, startPoint x: 942, startPoint y: 222, endPoint x: 847, endPoint y: 225, distance: 94.4
click at [847, 225] on div "Saldo total: -00:16 HE 1: 00:02 HE 2: 00:00 HE 3: 00:00 H. NOT.: 00:00 H. TRAB.…" at bounding box center [729, 228] width 971 height 44
click at [865, 265] on div "Banco de horas: -00:26 Saldo anterior ao período: -00:10 Lançamentos: 00:00 Qui…" at bounding box center [608, 272] width 728 height 44
click at [114, 162] on div "Administração" at bounding box center [105, 161] width 205 height 31
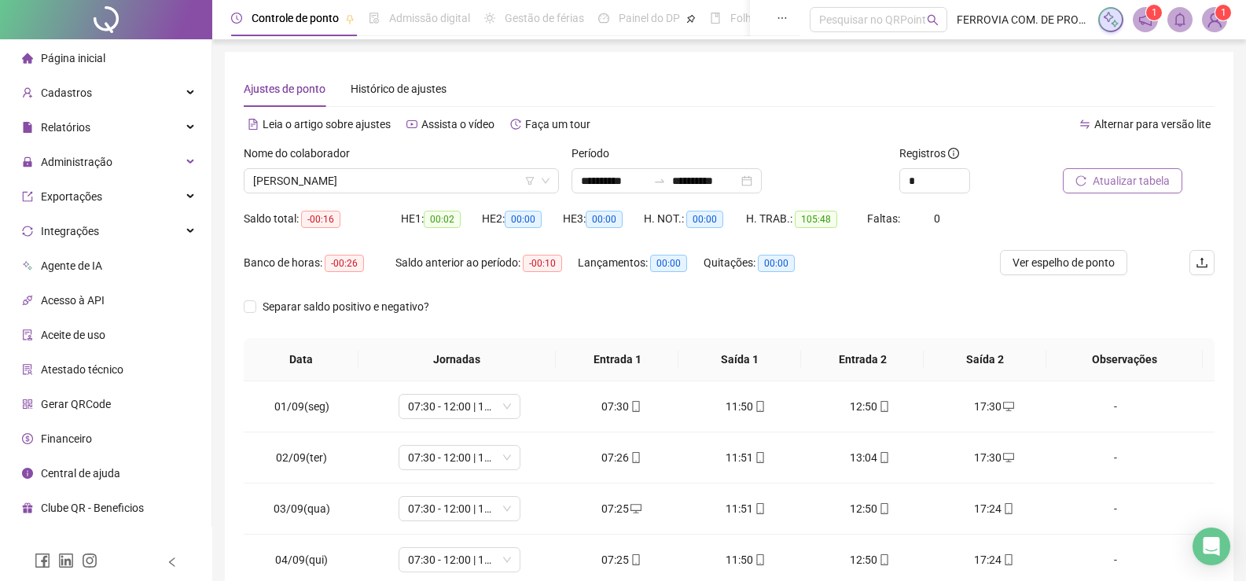
click at [112, 53] on li "Página inicial" at bounding box center [105, 57] width 205 height 31
